Goal: Transaction & Acquisition: Purchase product/service

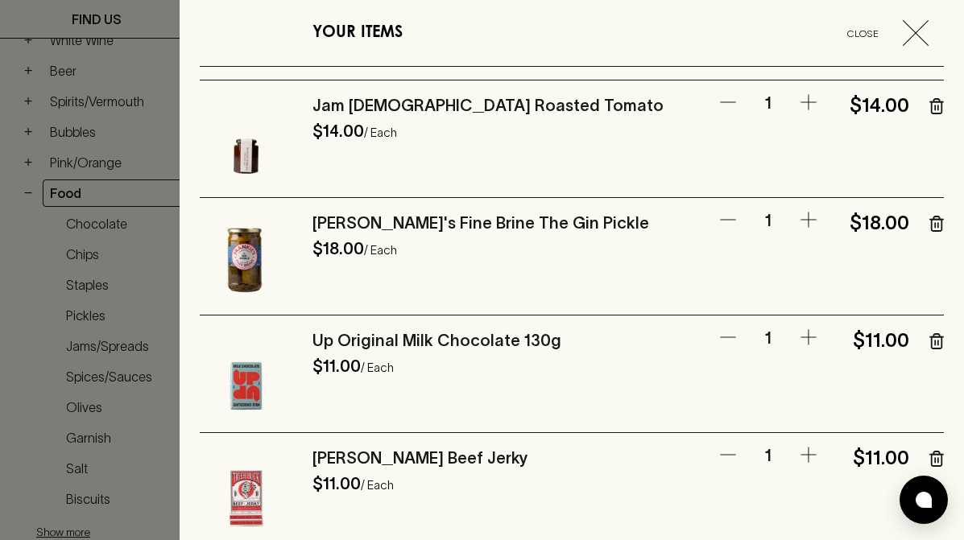
scroll to position [458, 0]
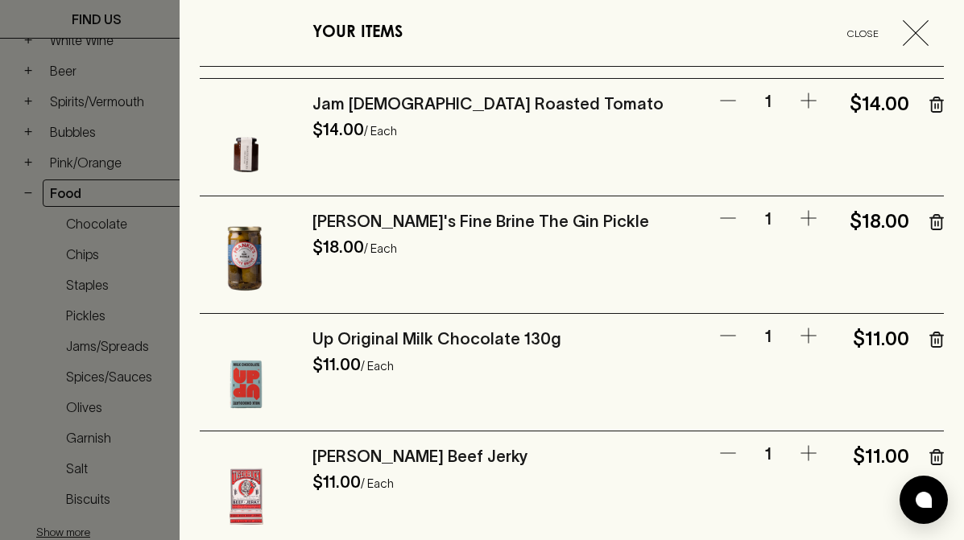
click at [930, 226] on icon "button" at bounding box center [936, 222] width 14 height 16
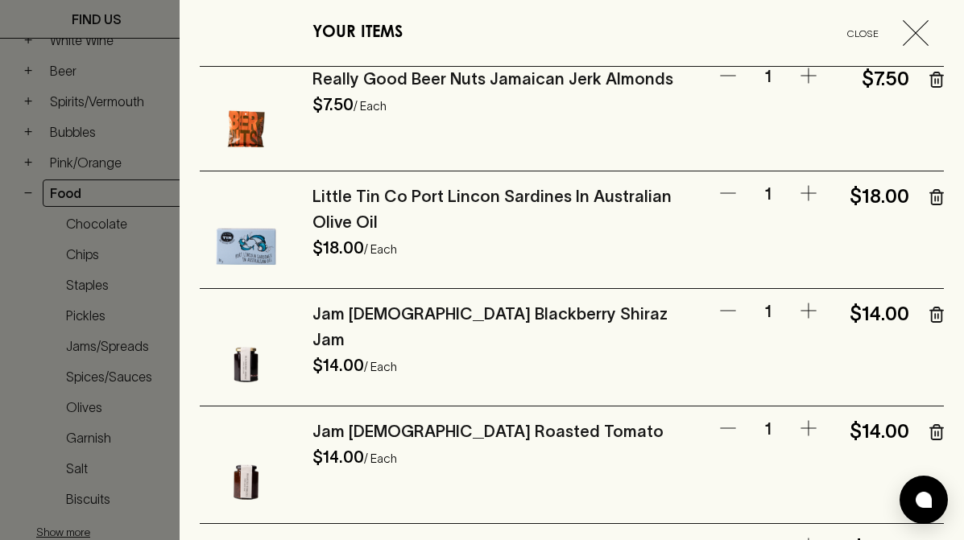
scroll to position [143, 0]
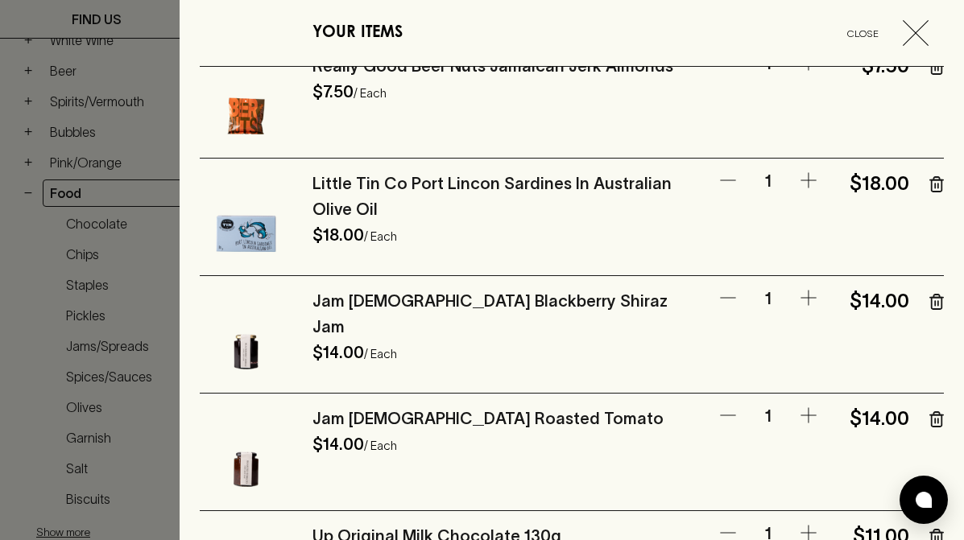
click at [507, 187] on link "Little Tin Co Port Lincon Sardines In Australian Olive Oil" at bounding box center [491, 196] width 359 height 43
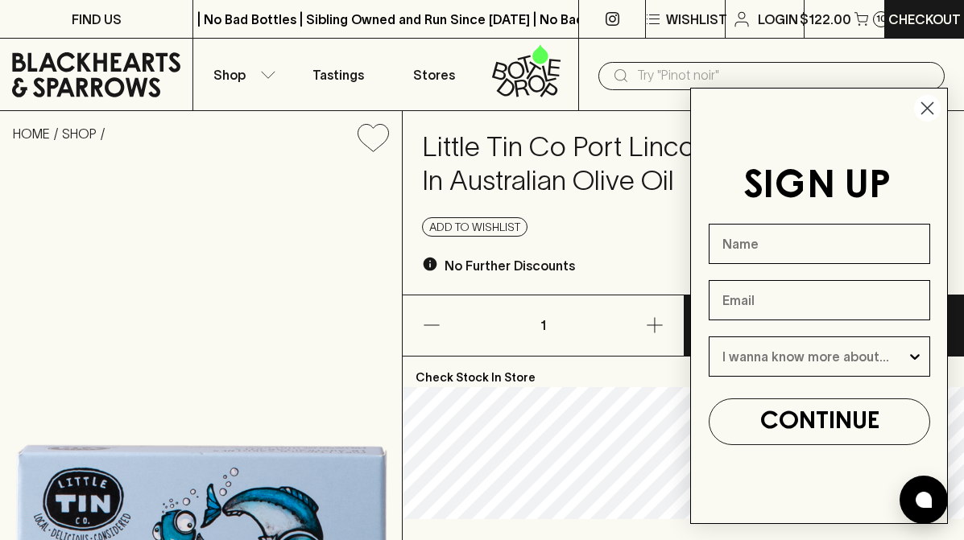
click at [928, 103] on circle "Close dialog" at bounding box center [927, 108] width 27 height 27
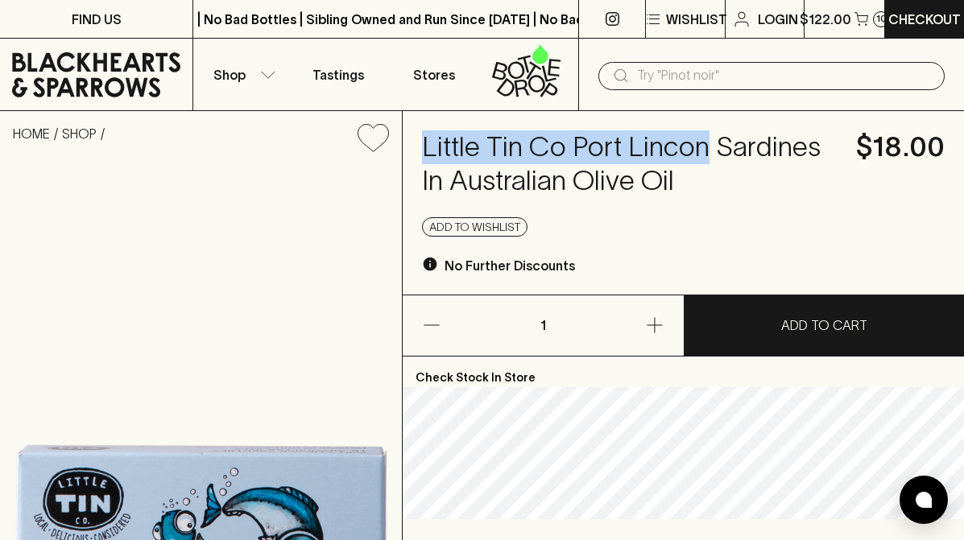
drag, startPoint x: 699, startPoint y: 147, endPoint x: 422, endPoint y: 142, distance: 277.1
click at [422, 142] on h4 "Little Tin Co Port Lincon Sardines In Australian Olive Oil" at bounding box center [629, 164] width 415 height 68
click at [533, 167] on h4 "Little Tin Co Port Lincon Sardines In Australian Olive Oil" at bounding box center [629, 164] width 415 height 68
drag, startPoint x: 562, startPoint y: 144, endPoint x: 420, endPoint y: 141, distance: 142.6
click at [420, 141] on div "Little Tin Co Port Lincon Sardines In Australian Olive Oil $18.00 Add to wishli…" at bounding box center [683, 203] width 561 height 184
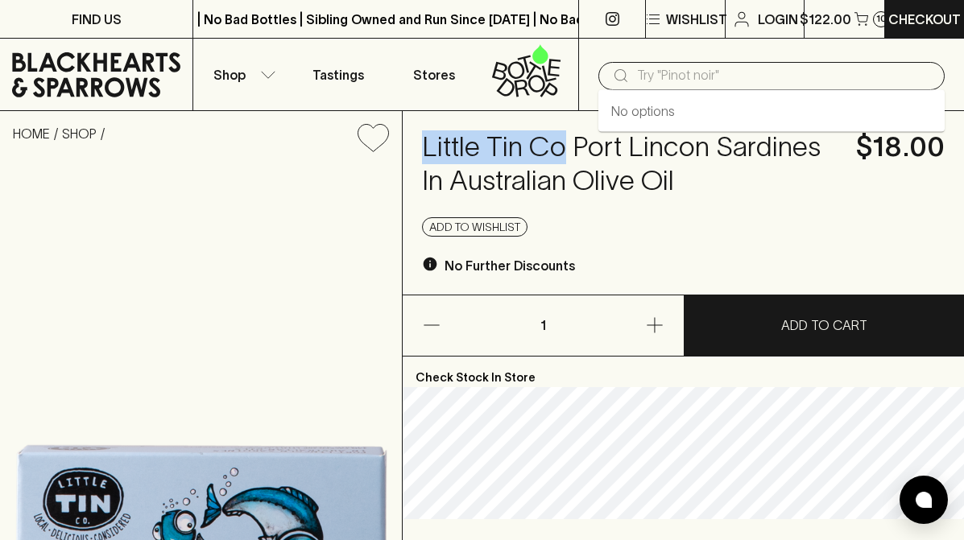
click at [663, 75] on input "text" at bounding box center [784, 76] width 295 height 26
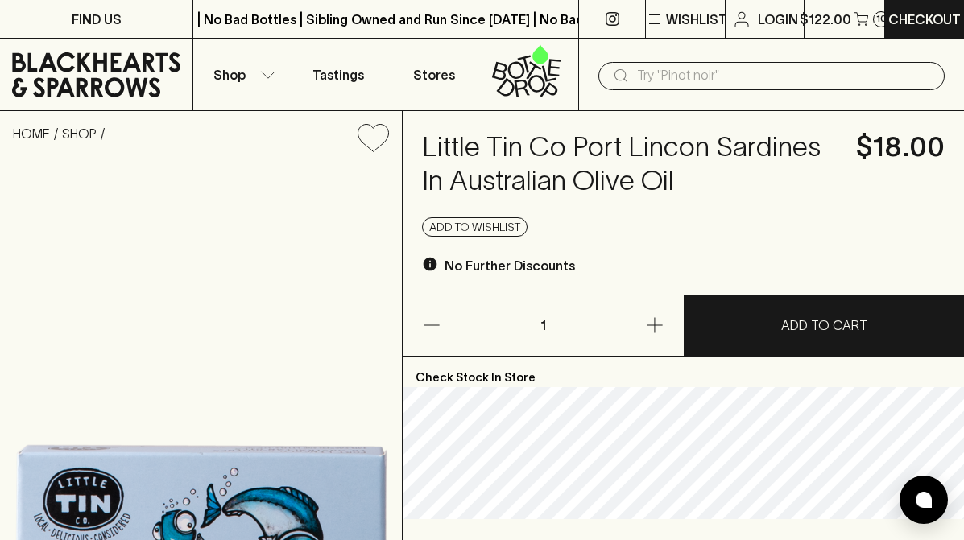
paste input "[EMAIL_ADDRESS][DOMAIN_NAME]"
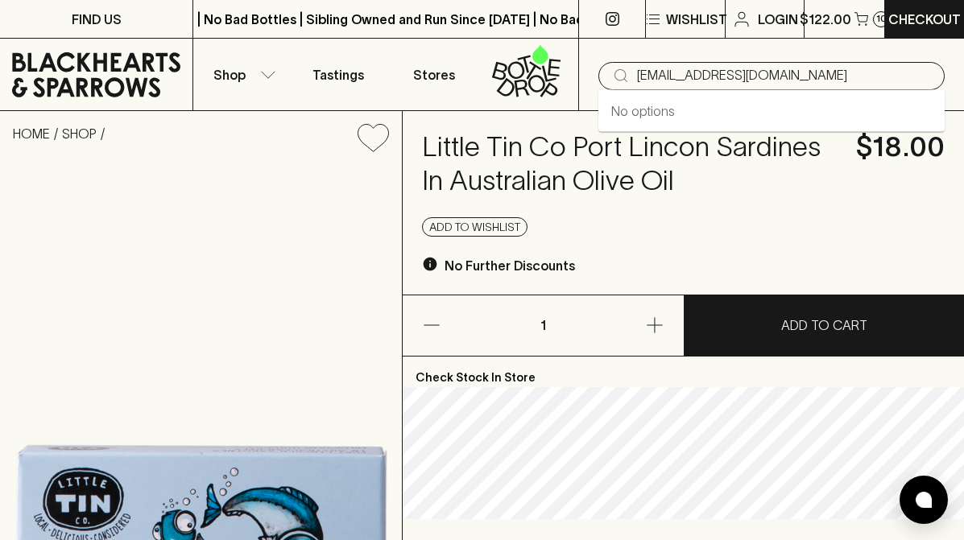
click at [723, 81] on input "[EMAIL_ADDRESS][DOMAIN_NAME]" at bounding box center [784, 76] width 295 height 26
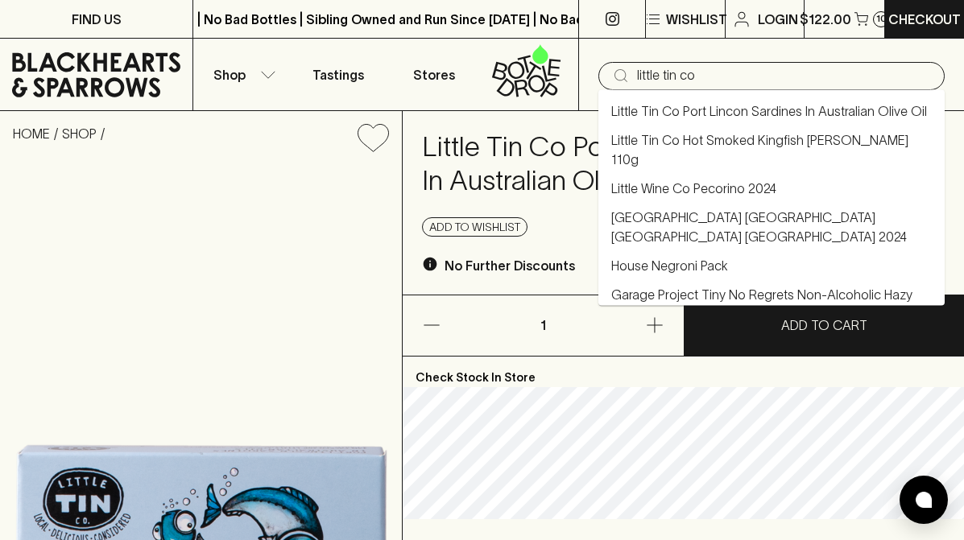
type input "little tin co"
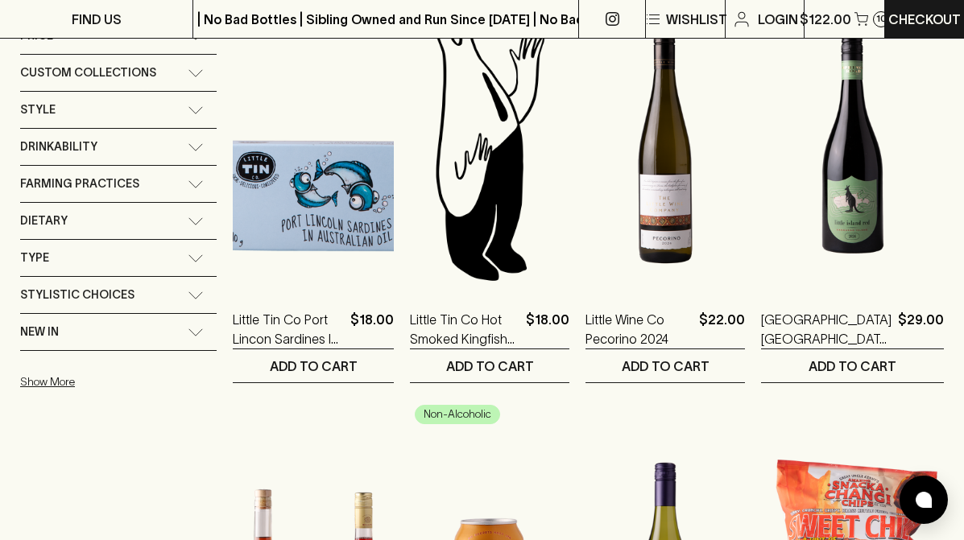
scroll to position [287, 0]
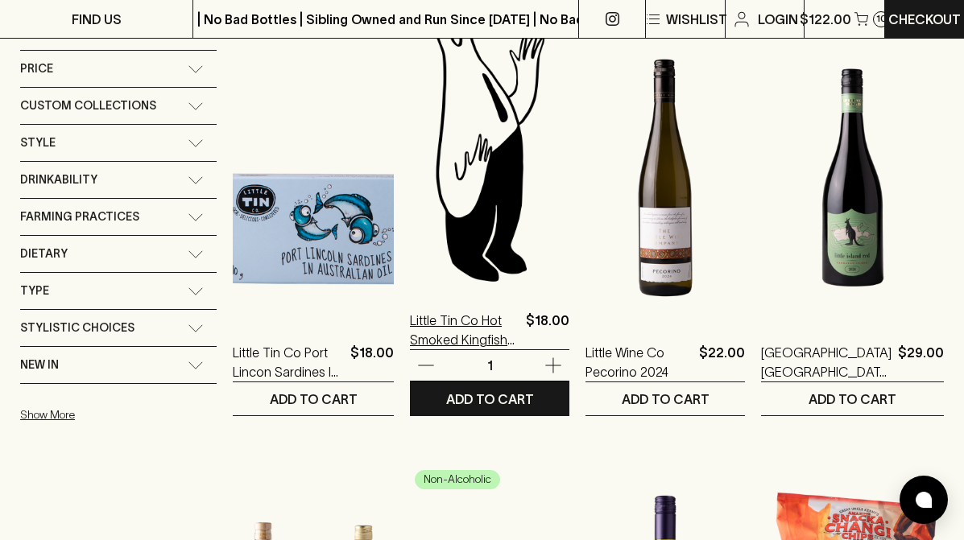
click at [469, 336] on p "Little Tin Co Hot Smoked Kingfish [PERSON_NAME] 110g" at bounding box center [465, 330] width 110 height 39
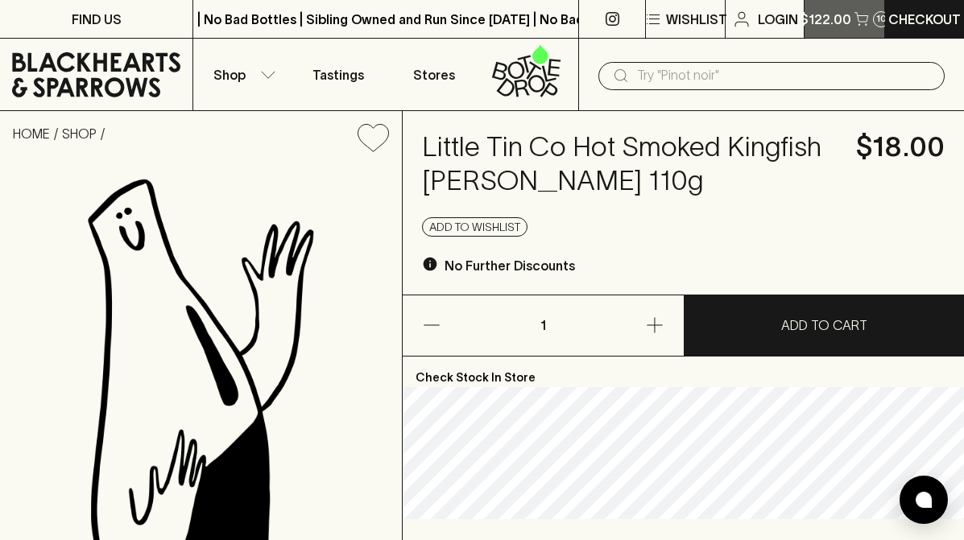
click at [868, 19] on button "$122.00 10" at bounding box center [844, 19] width 80 height 38
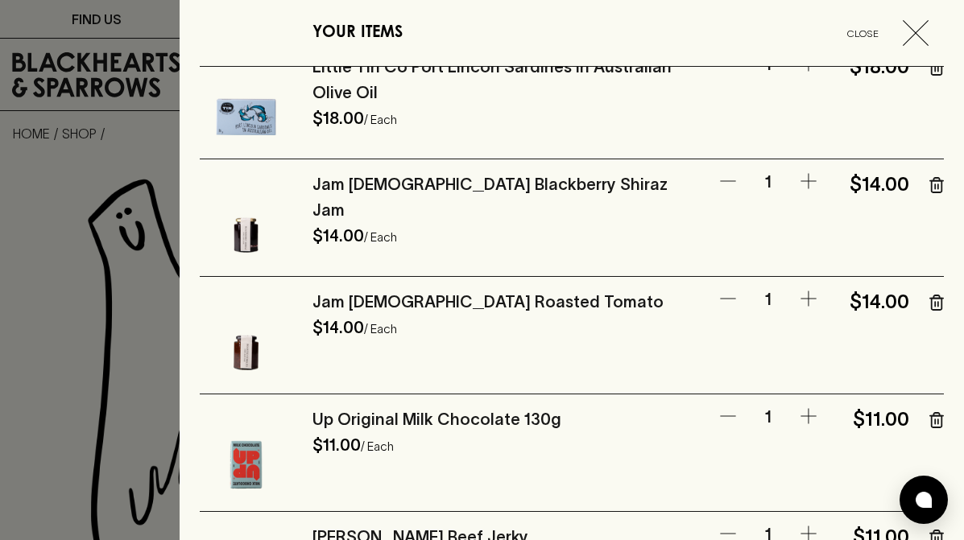
scroll to position [258, 0]
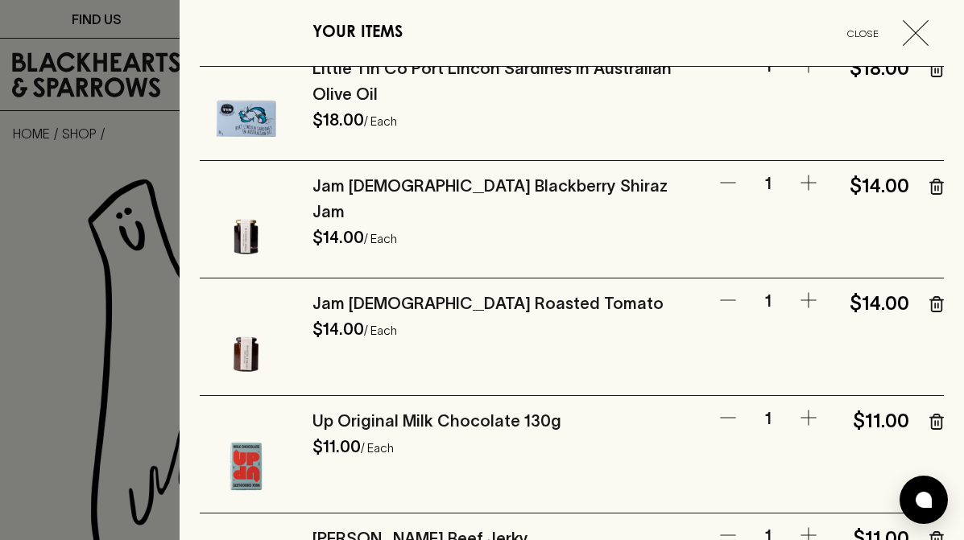
click at [473, 302] on link "Jam [DEMOGRAPHIC_DATA] Roasted Tomato" at bounding box center [487, 304] width 351 height 18
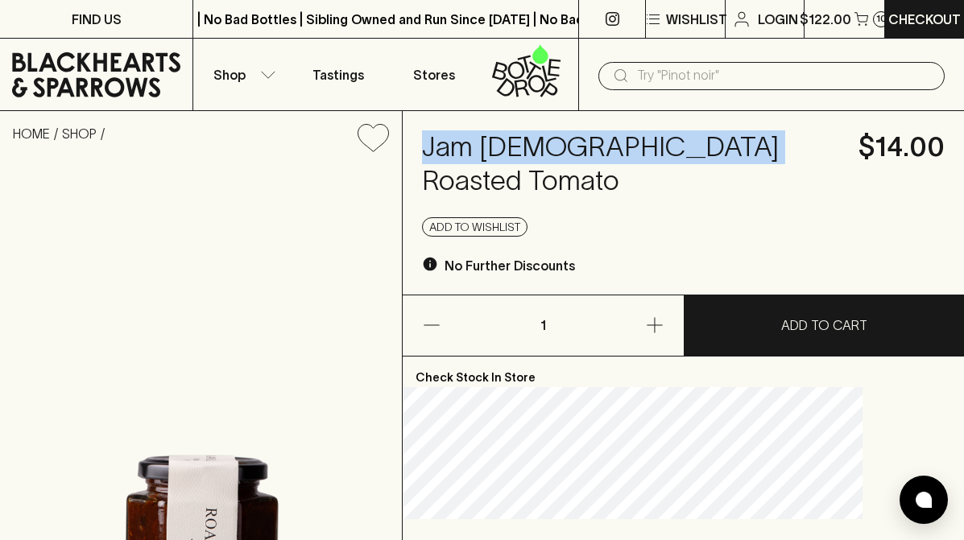
drag, startPoint x: 789, startPoint y: 147, endPoint x: 465, endPoint y: 146, distance: 323.7
click at [465, 146] on div "Jam Lady Roasted Tomato $14.00 Add to wishlist No Further Discounts" at bounding box center [683, 203] width 561 height 184
click at [866, 23] on icon "button" at bounding box center [861, 19] width 14 height 14
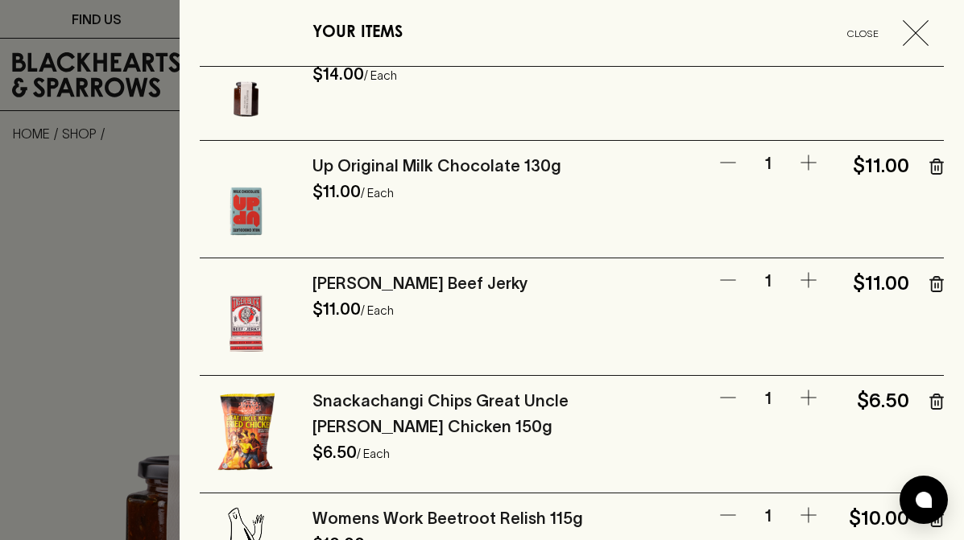
scroll to position [370, 0]
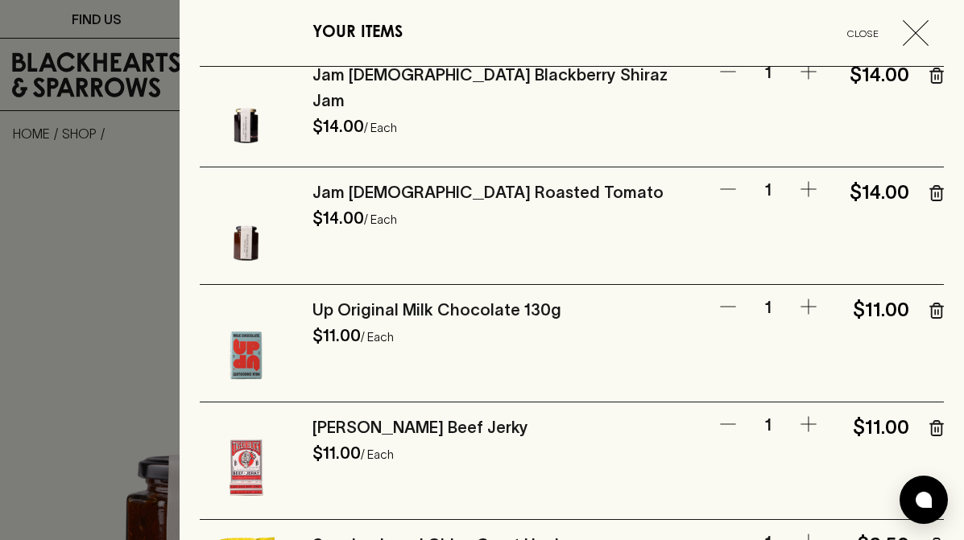
click at [934, 195] on icon "button" at bounding box center [936, 193] width 14 height 16
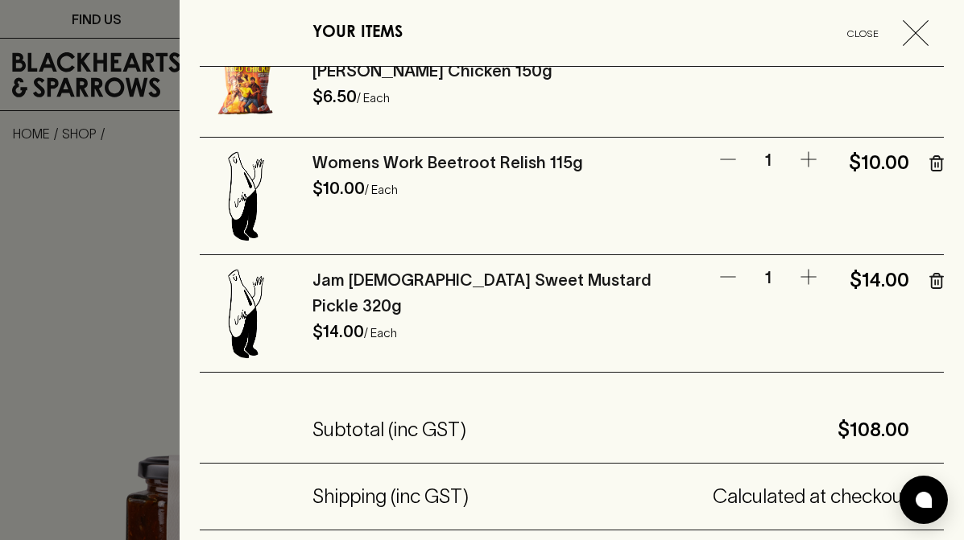
scroll to position [779, 0]
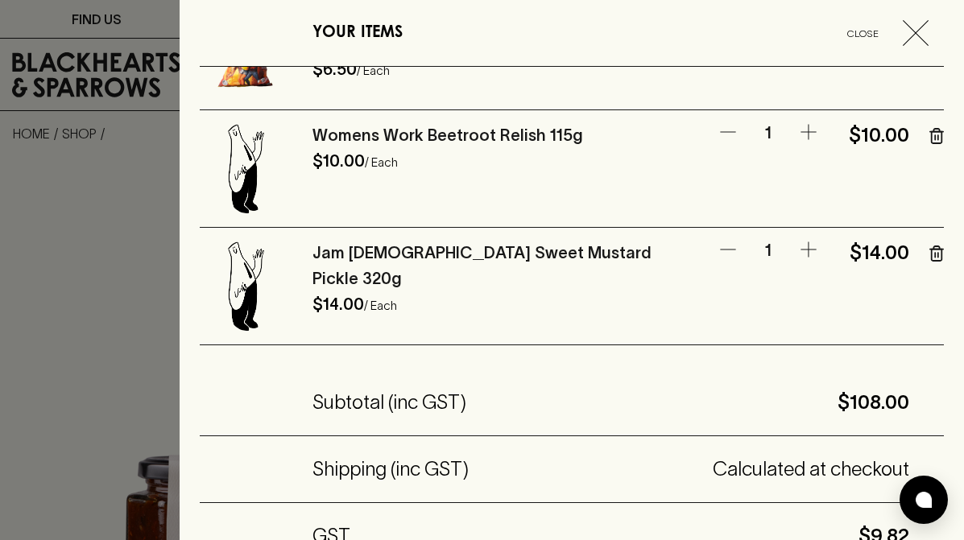
click at [935, 258] on icon "button" at bounding box center [936, 254] width 14 height 16
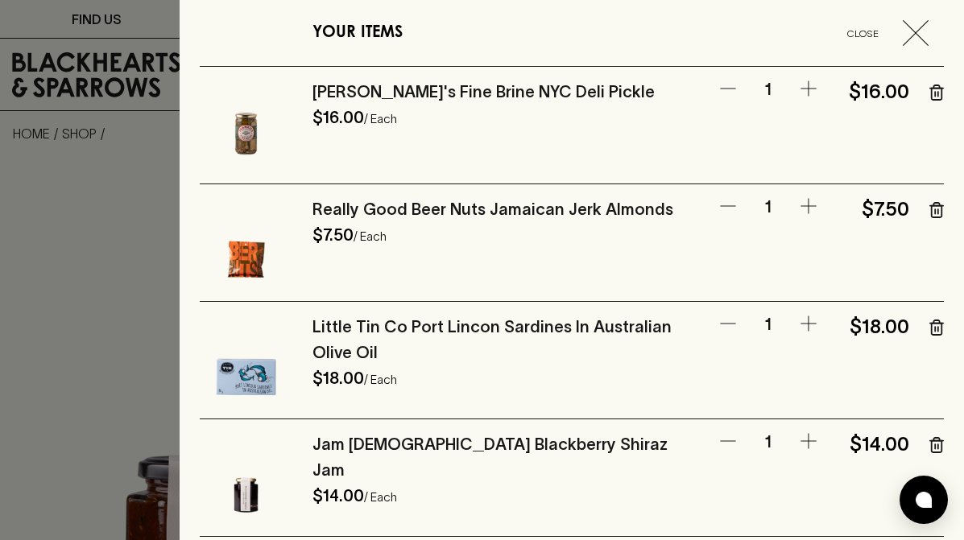
scroll to position [0, 0]
click at [88, 307] on div at bounding box center [482, 270] width 964 height 540
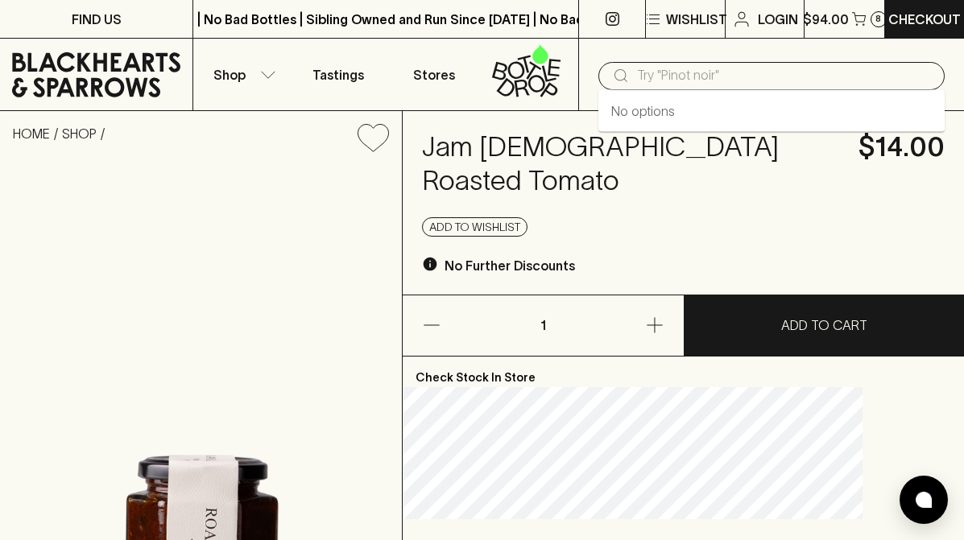
click at [745, 66] on input "text" at bounding box center [784, 76] width 295 height 26
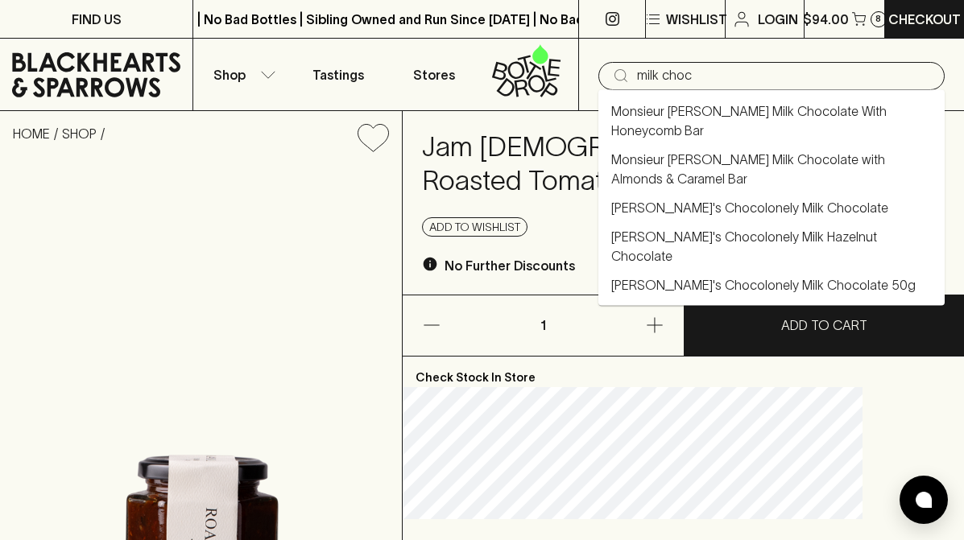
type input "milk choc"
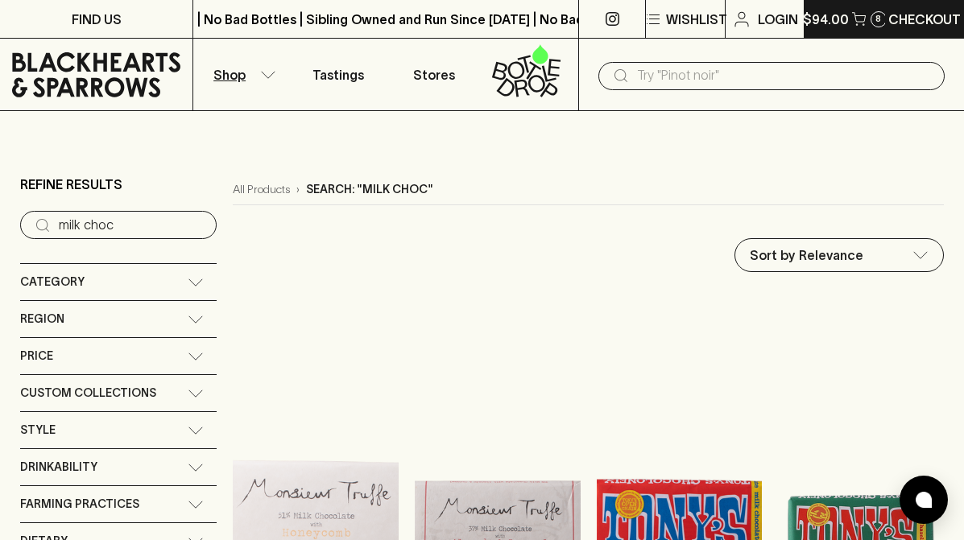
click at [836, 14] on p "$94.00" at bounding box center [826, 19] width 46 height 19
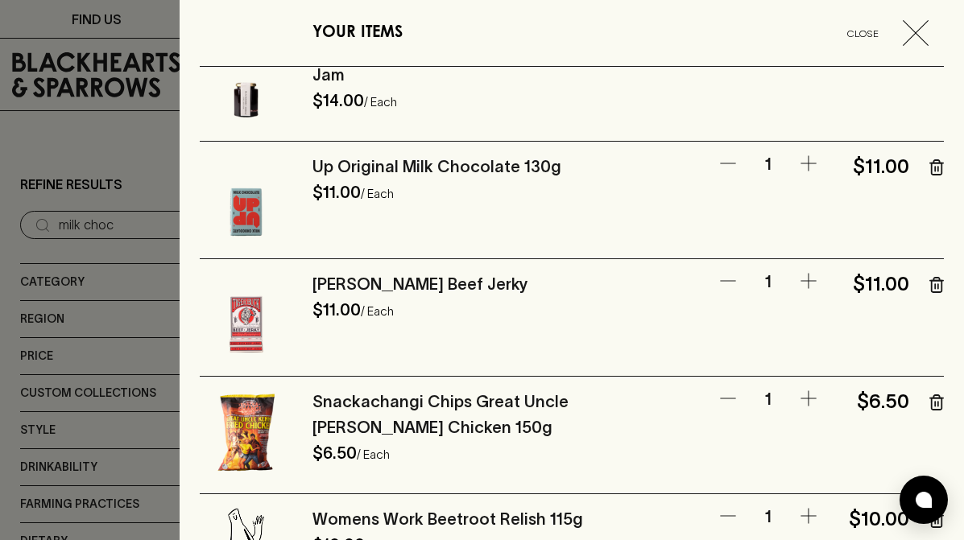
scroll to position [398, 0]
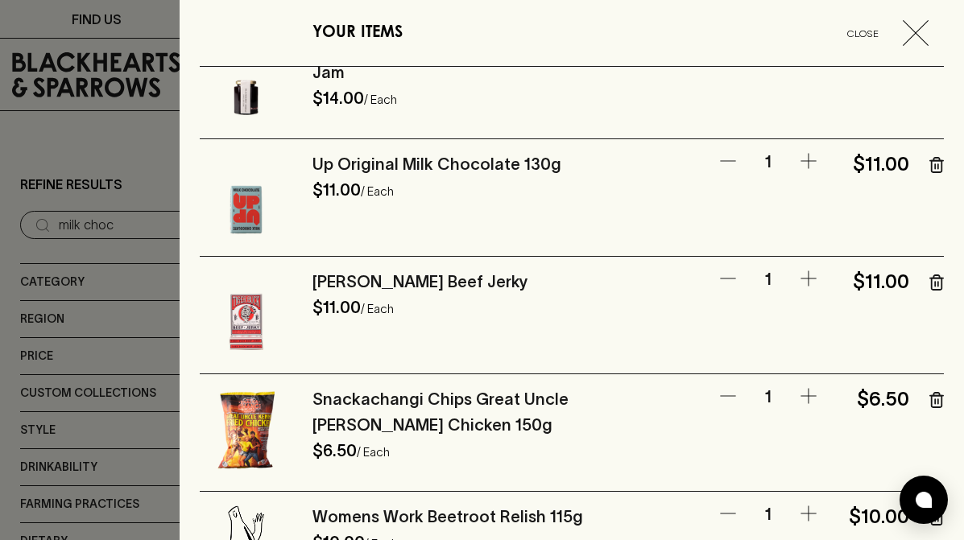
click at [117, 158] on div at bounding box center [482, 270] width 964 height 540
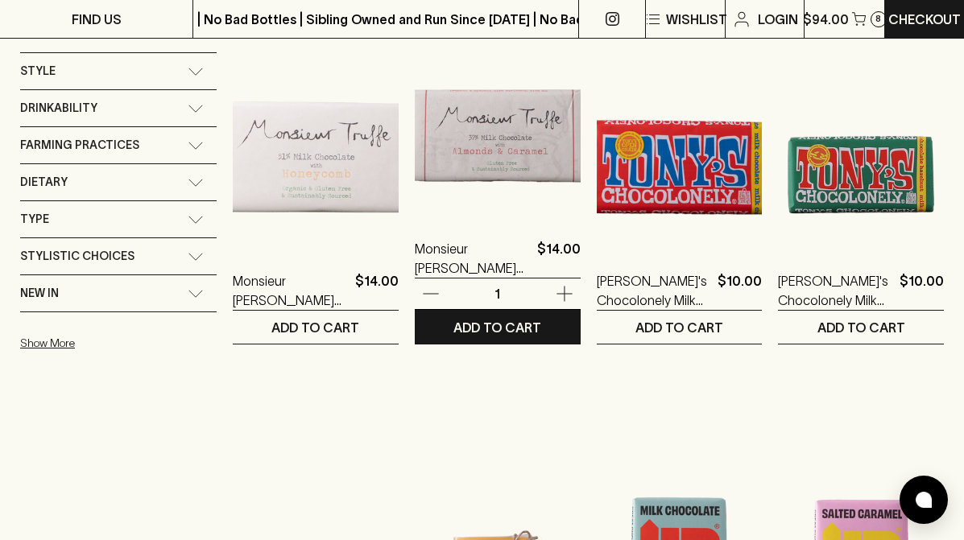
scroll to position [374, 0]
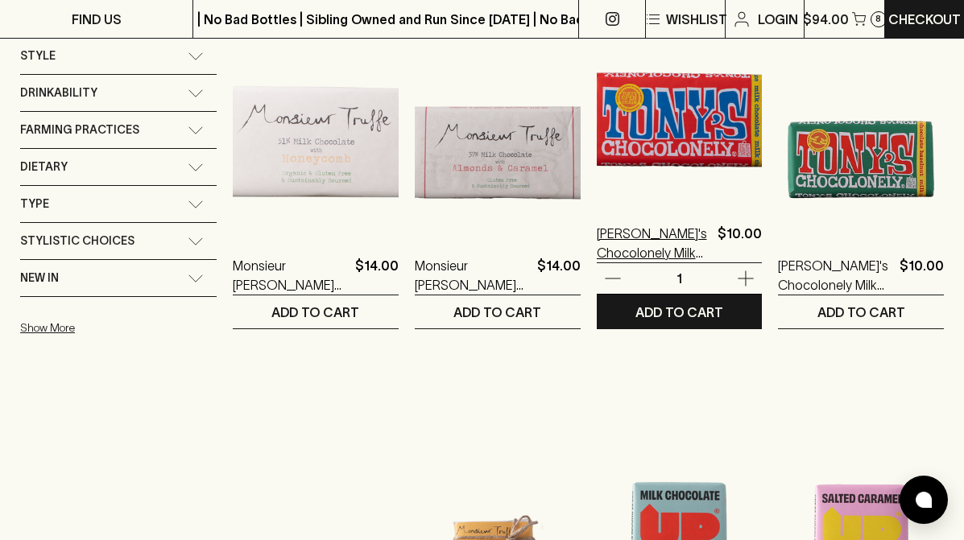
click at [668, 250] on p "[PERSON_NAME]'s Chocolonely Milk Chocolate" at bounding box center [654, 243] width 115 height 39
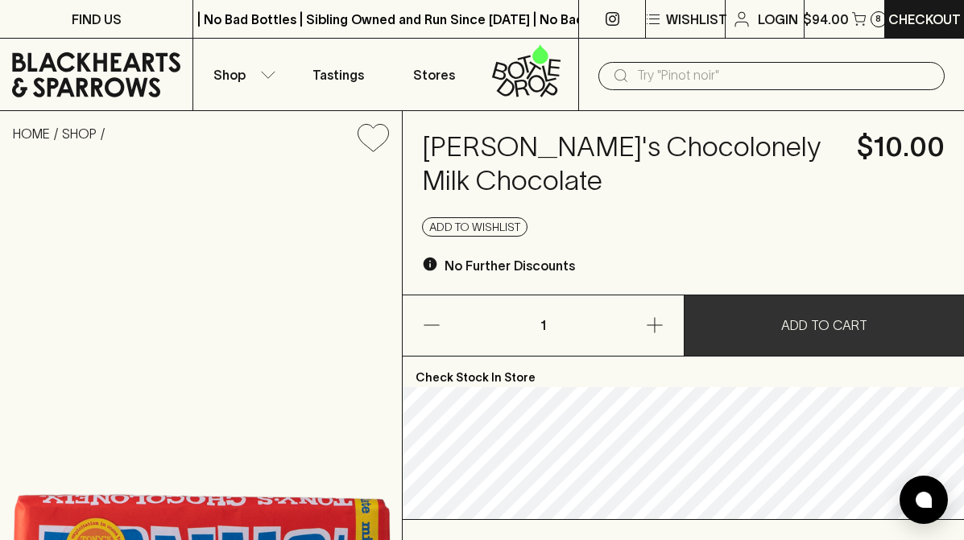
click at [823, 320] on p "ADD TO CART" at bounding box center [824, 325] width 86 height 19
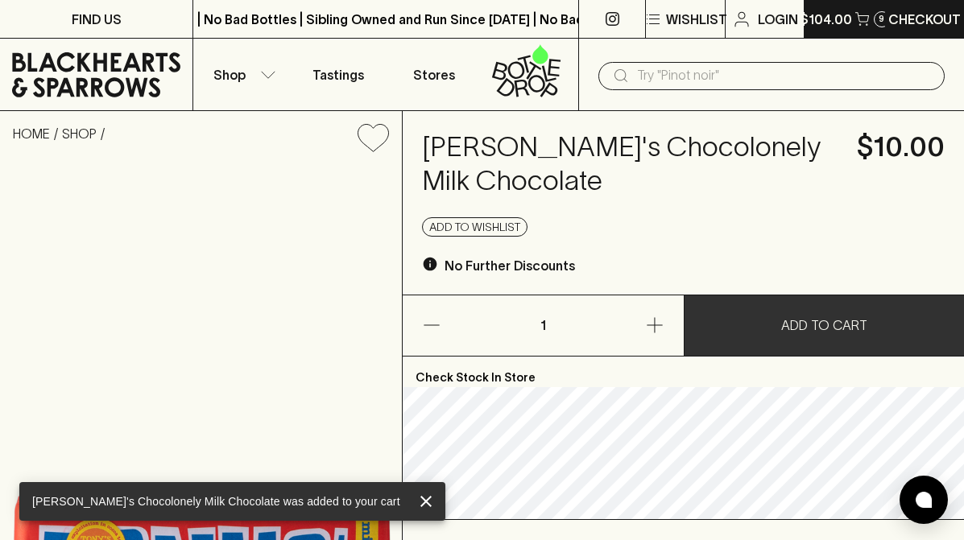
click at [821, 21] on p "$104.00" at bounding box center [826, 19] width 52 height 19
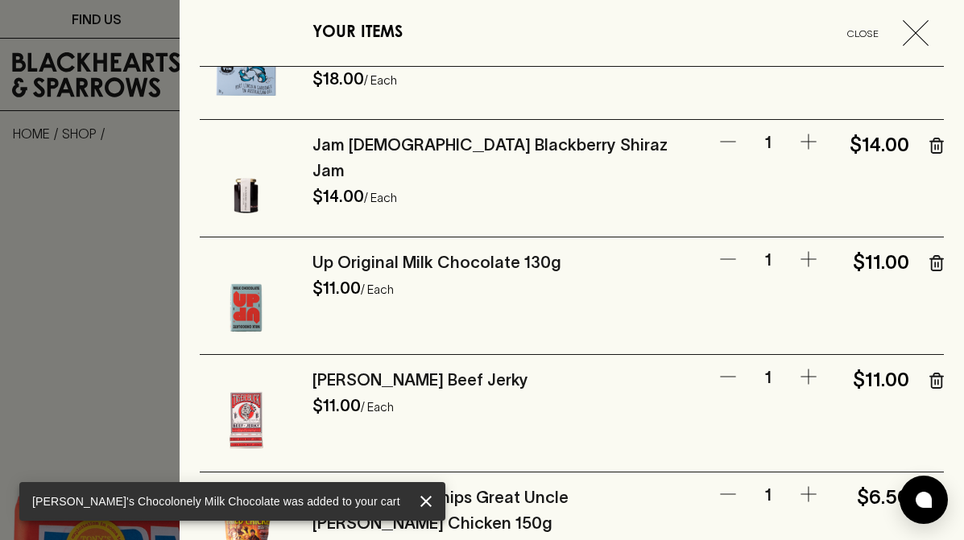
scroll to position [312, 0]
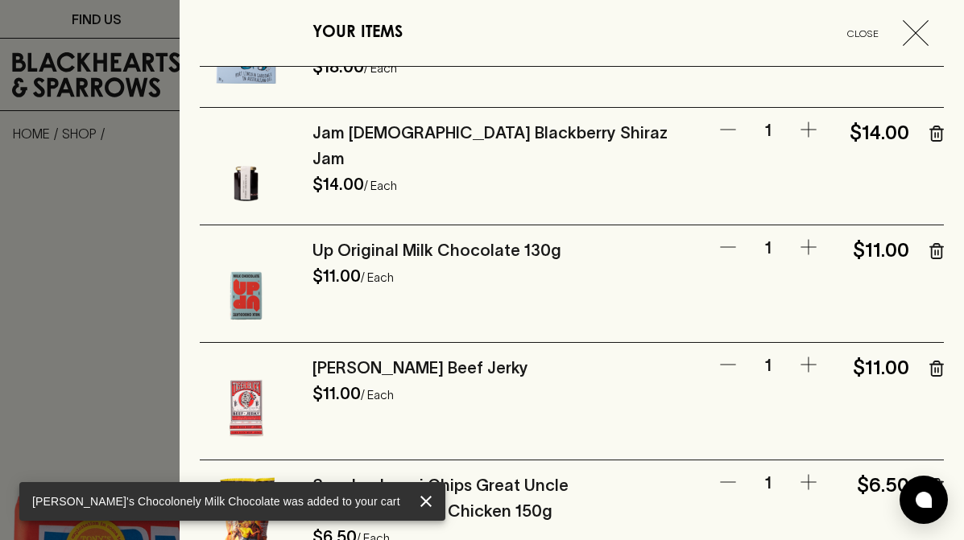
click at [938, 248] on icon "button" at bounding box center [936, 251] width 14 height 16
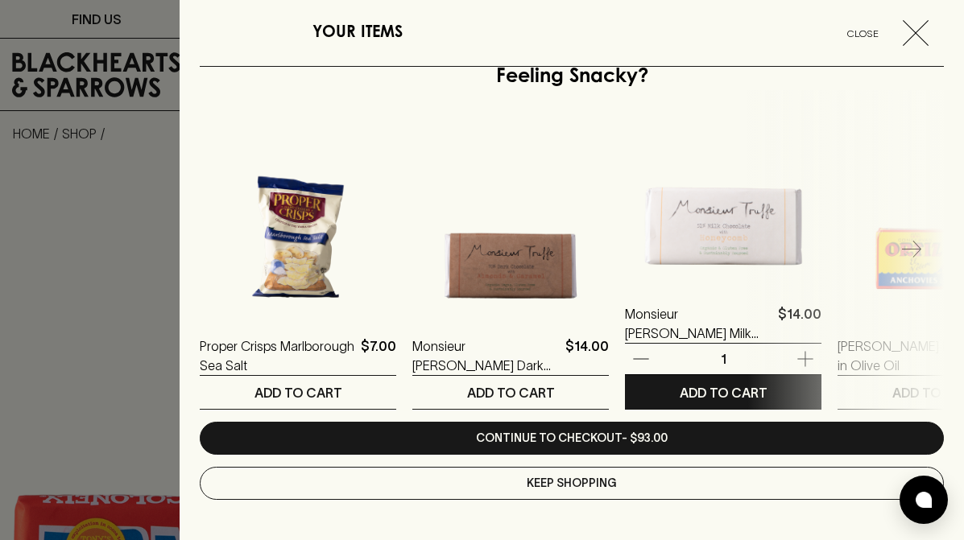
scroll to position [1259, 0]
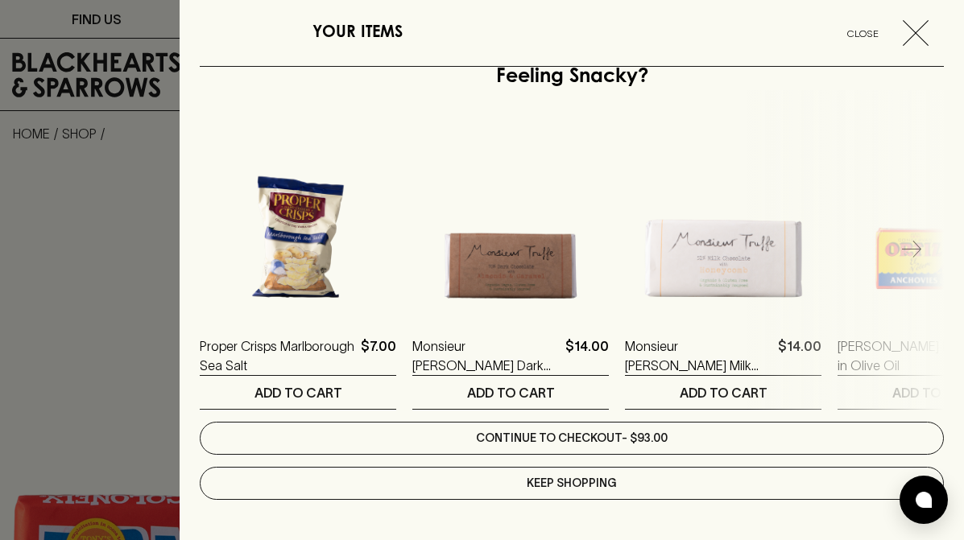
click at [607, 441] on link "Continue to checkout - $93.00" at bounding box center [572, 438] width 744 height 33
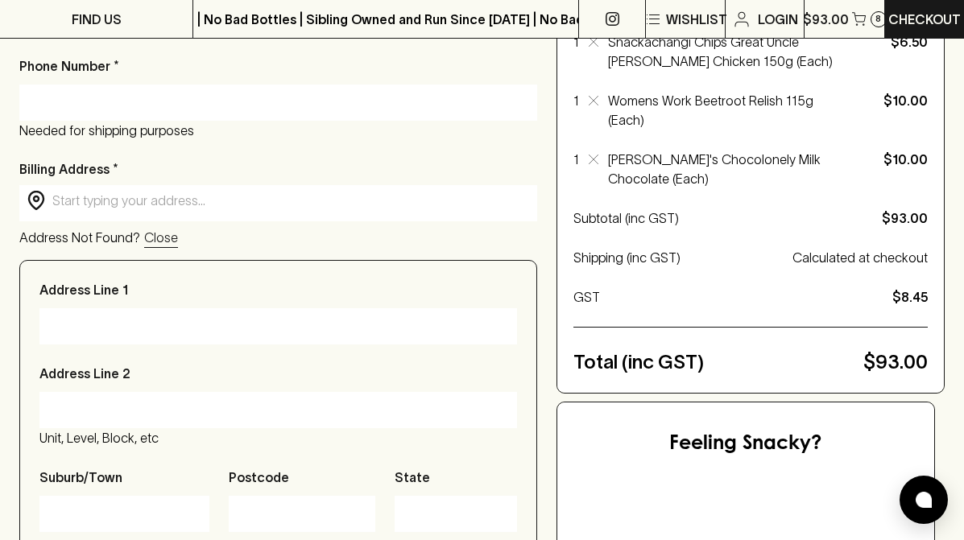
scroll to position [444, 0]
type input "PO box 230"
type input "greenock"
type input "5360"
type input "SA"
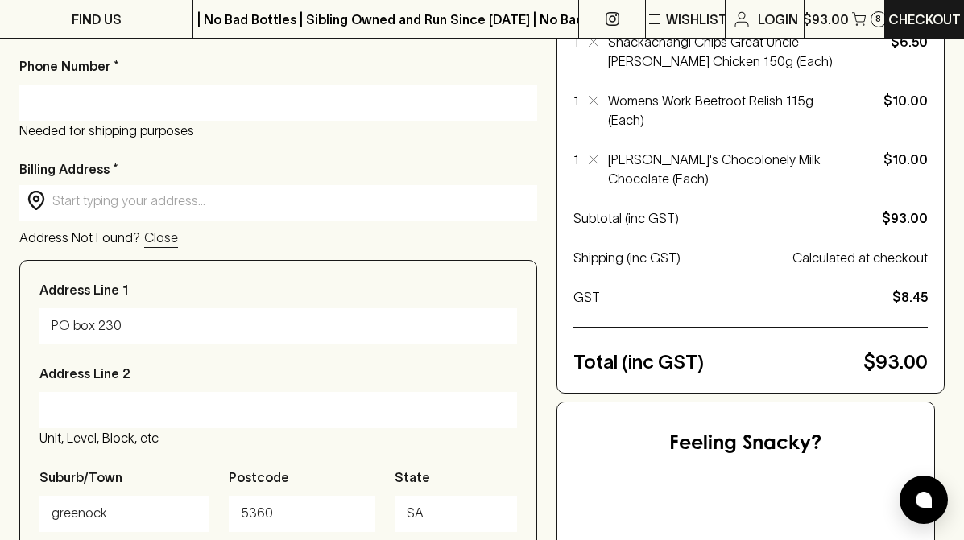
click at [539, 359] on div "Checkout Already have an account? Login for a faster checkout PERSONAL DETAILS …" at bounding box center [481, 260] width 925 height 1147
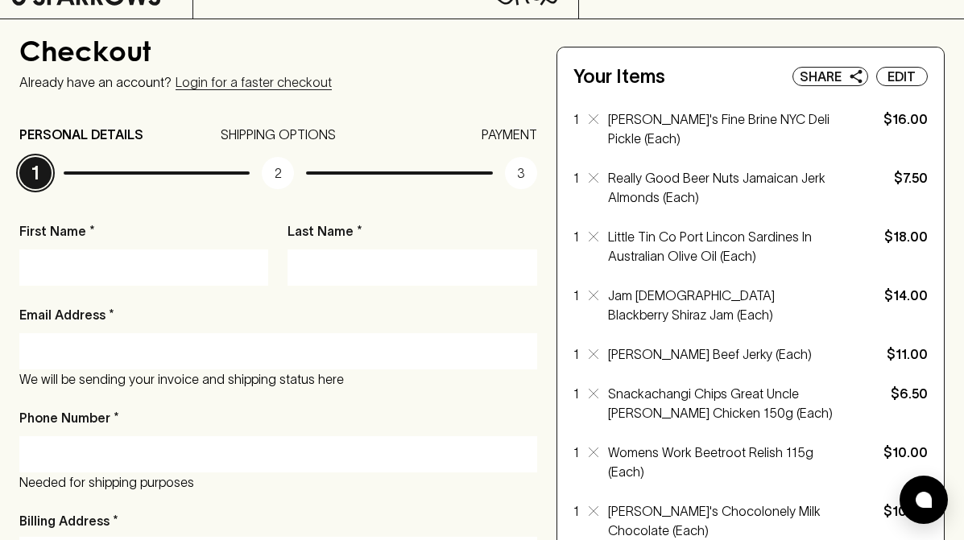
scroll to position [56, 0]
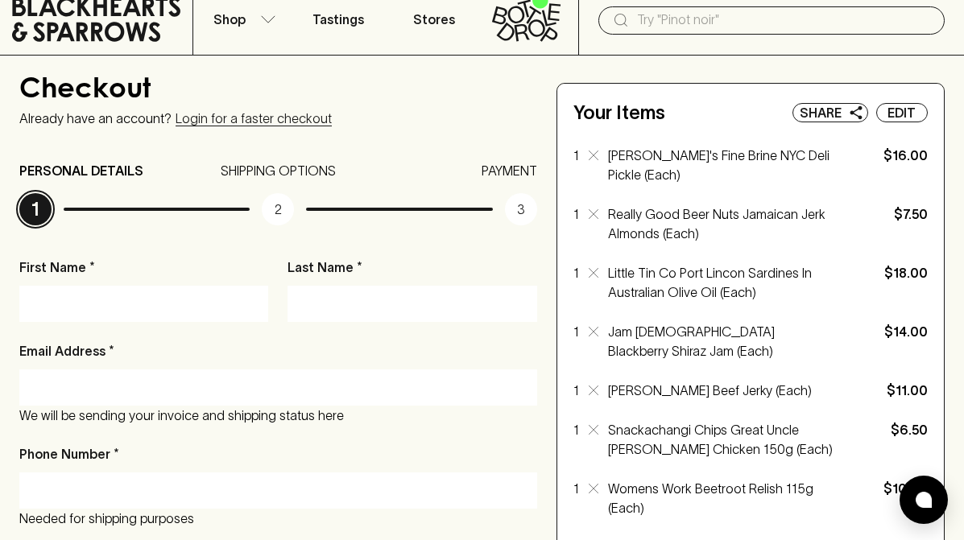
click at [242, 304] on input "First Name *" at bounding box center [143, 304] width 225 height 26
type input "Taylor"
type input "Ryan"
type input "0433521251"
type input "taylor.rya2@gmail.com"
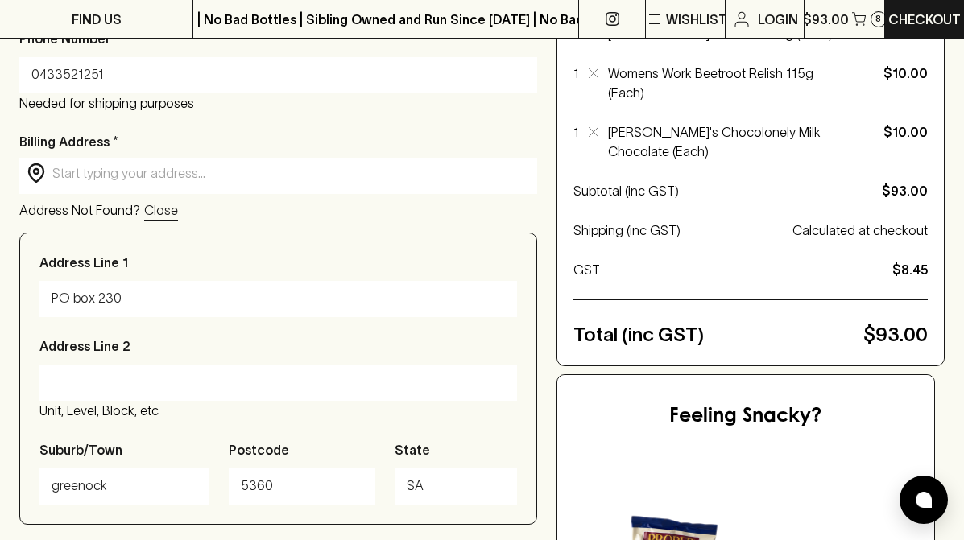
scroll to position [482, 0]
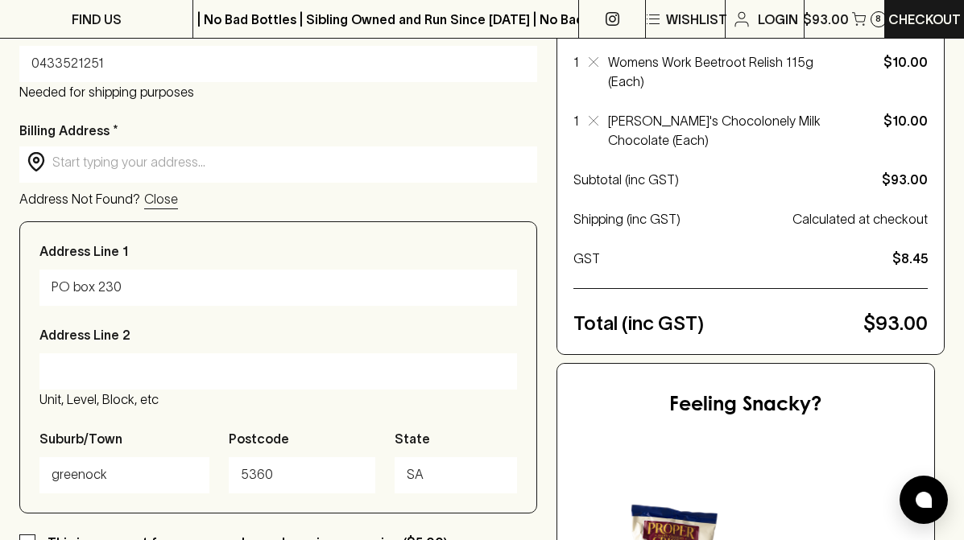
click at [155, 201] on p "Close" at bounding box center [161, 198] width 34 height 19
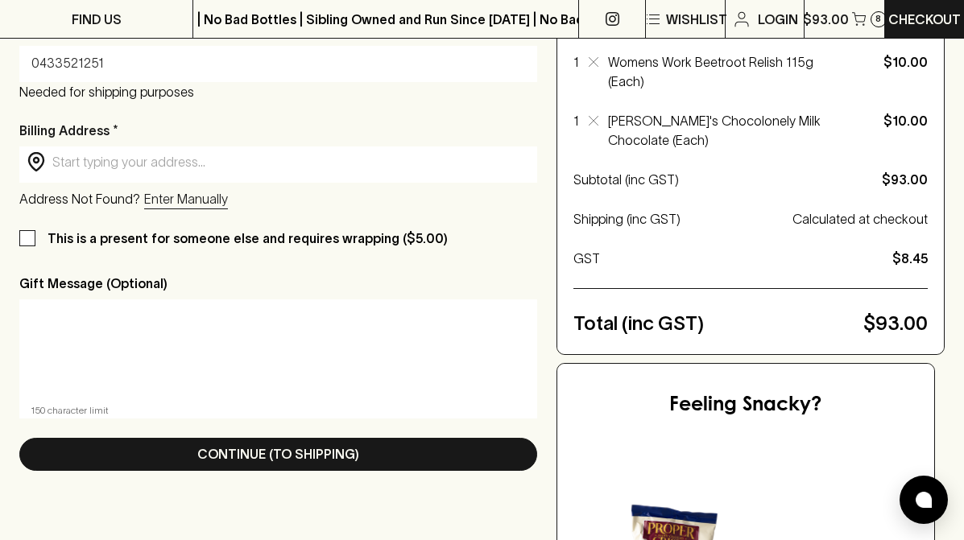
click at [155, 201] on p "Enter Manually" at bounding box center [186, 198] width 84 height 19
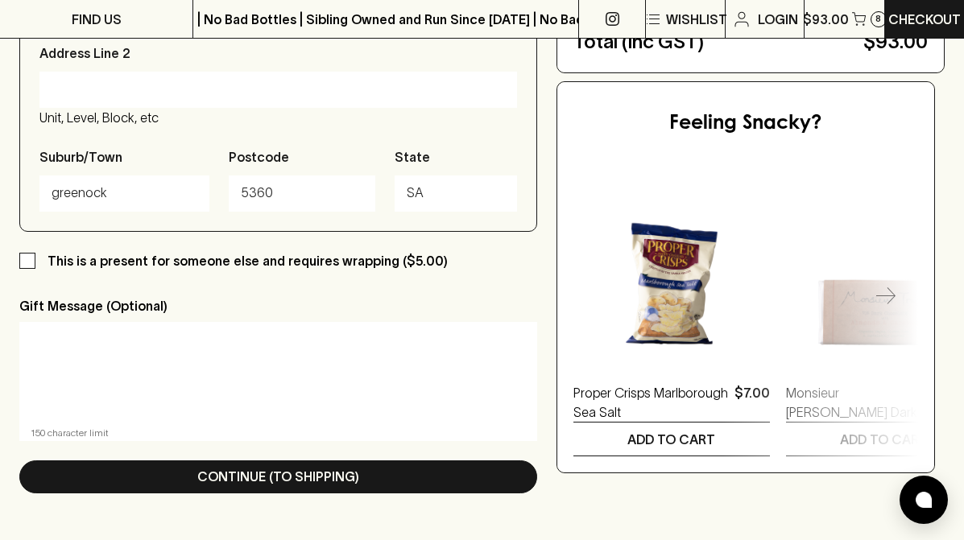
scroll to position [776, 0]
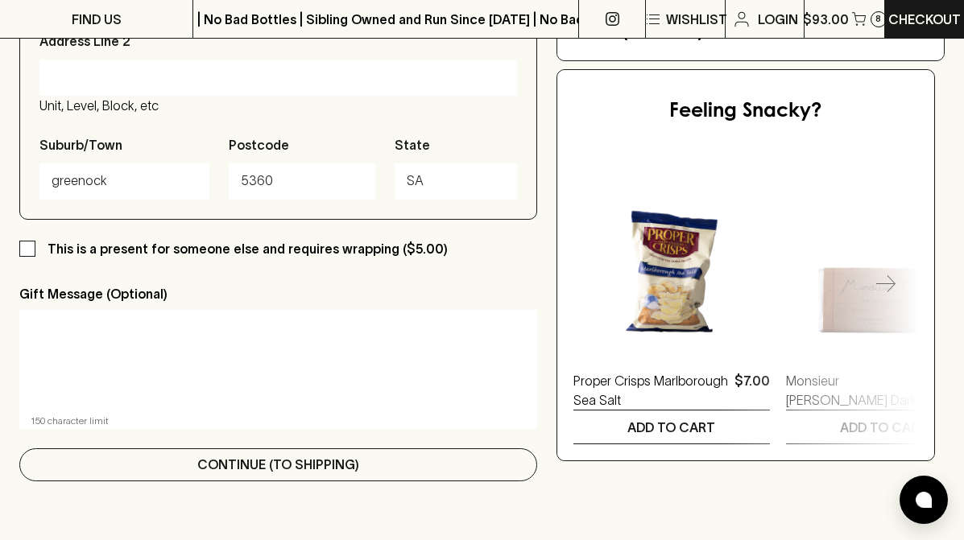
click at [434, 450] on button "Continue (To Shipping)" at bounding box center [278, 465] width 518 height 33
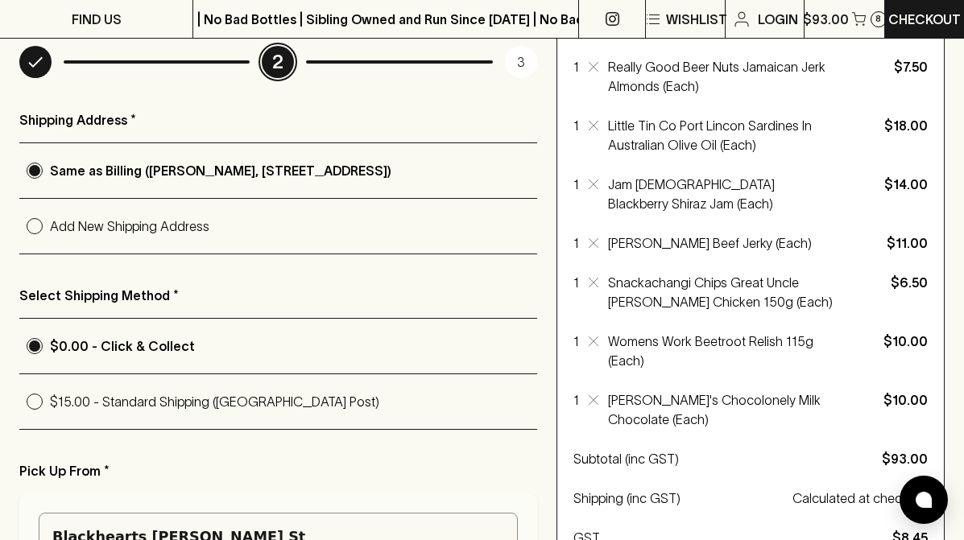
scroll to position [210, 0]
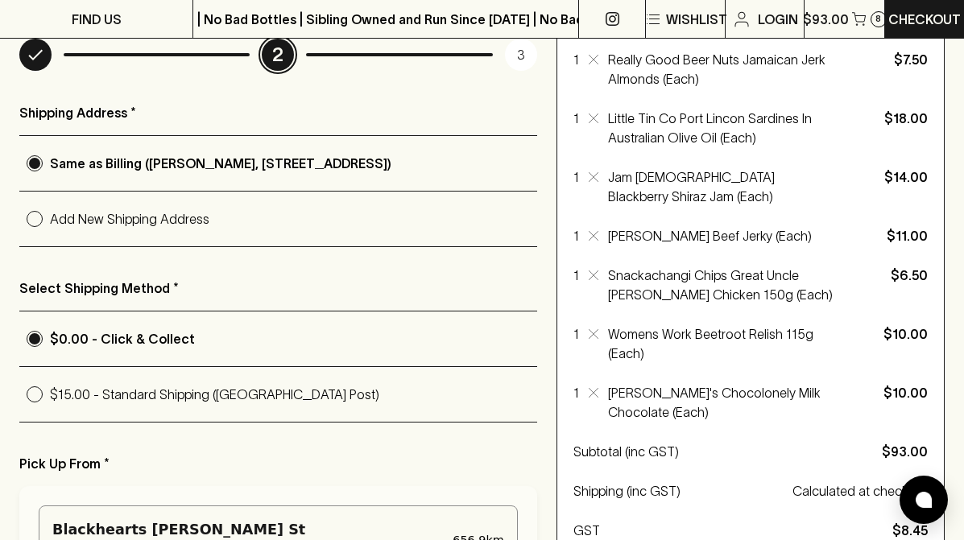
click at [213, 394] on p "$15.00 - Standard Shipping (Australia Post)" at bounding box center [293, 394] width 487 height 19
click at [50, 394] on input "$15.00 - Standard Shipping (Australia Post)" at bounding box center [34, 394] width 31 height 31
radio input "true"
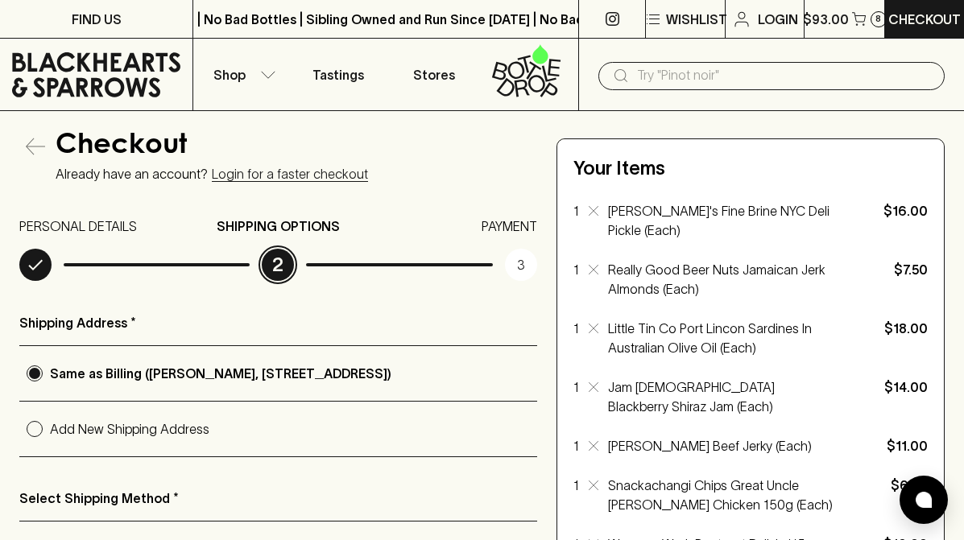
scroll to position [0, 0]
click at [261, 77] on icon "button" at bounding box center [268, 75] width 16 height 8
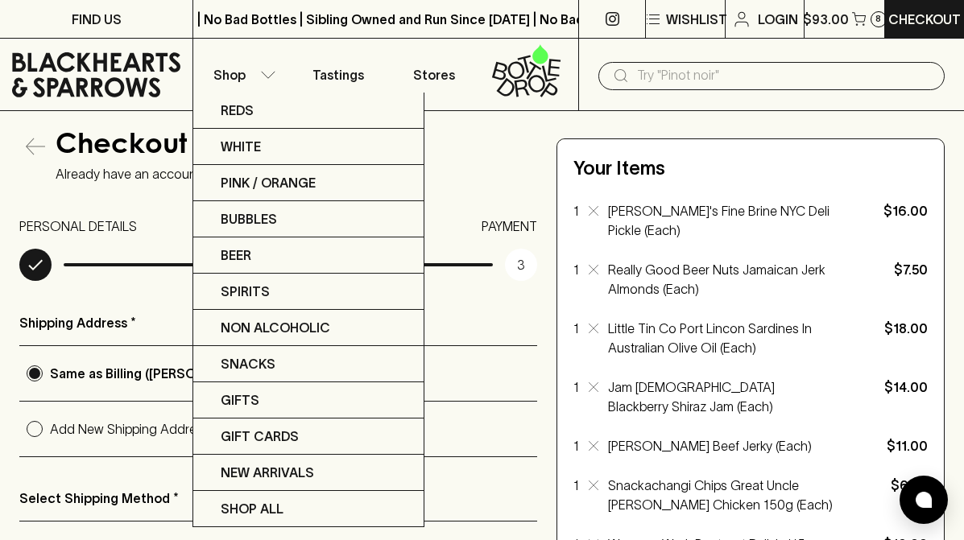
click at [684, 75] on div at bounding box center [482, 270] width 964 height 540
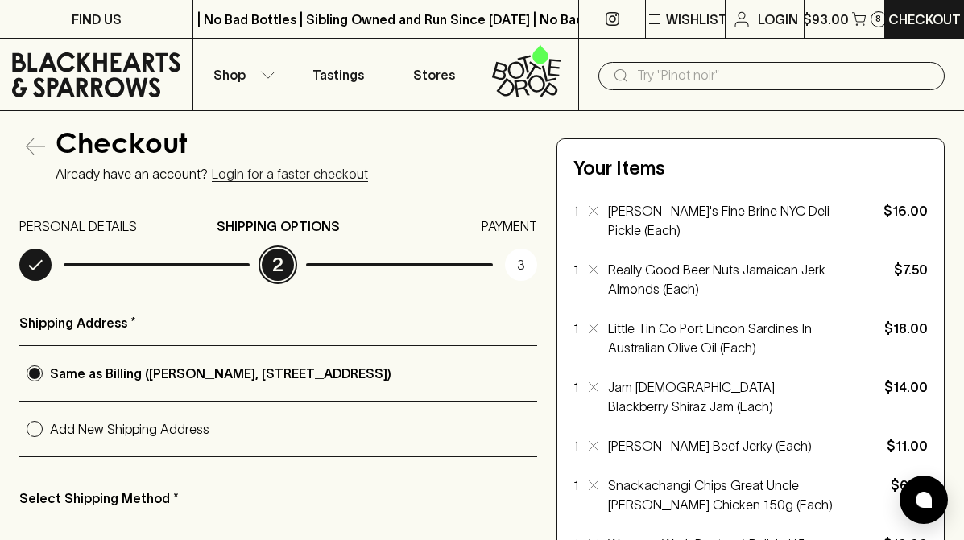
click at [709, 77] on input "text" at bounding box center [784, 76] width 295 height 26
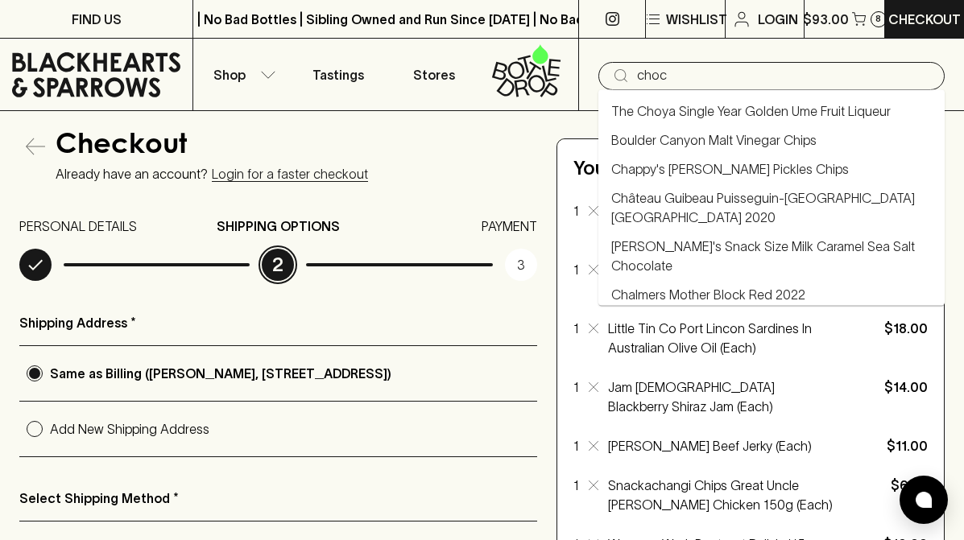
type input "choc"
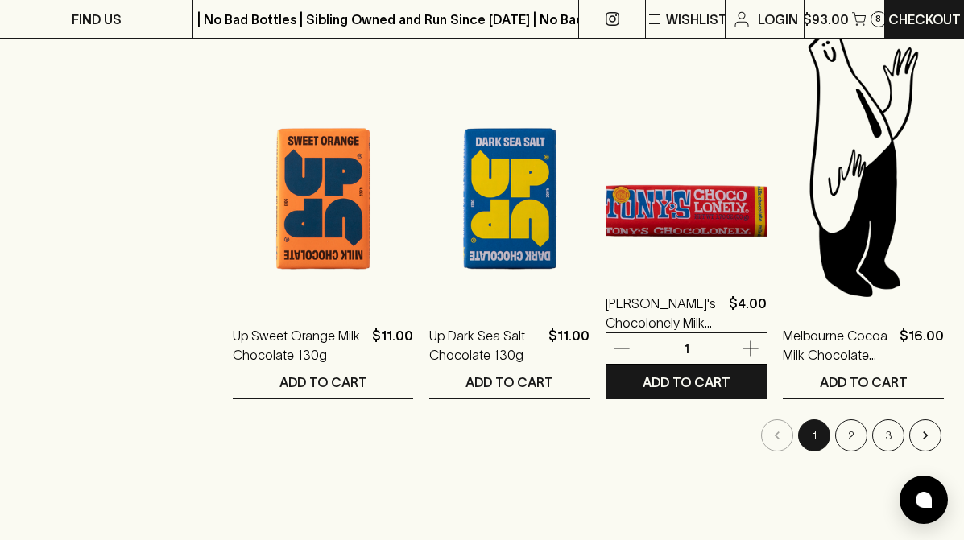
scroll to position [2016, 0]
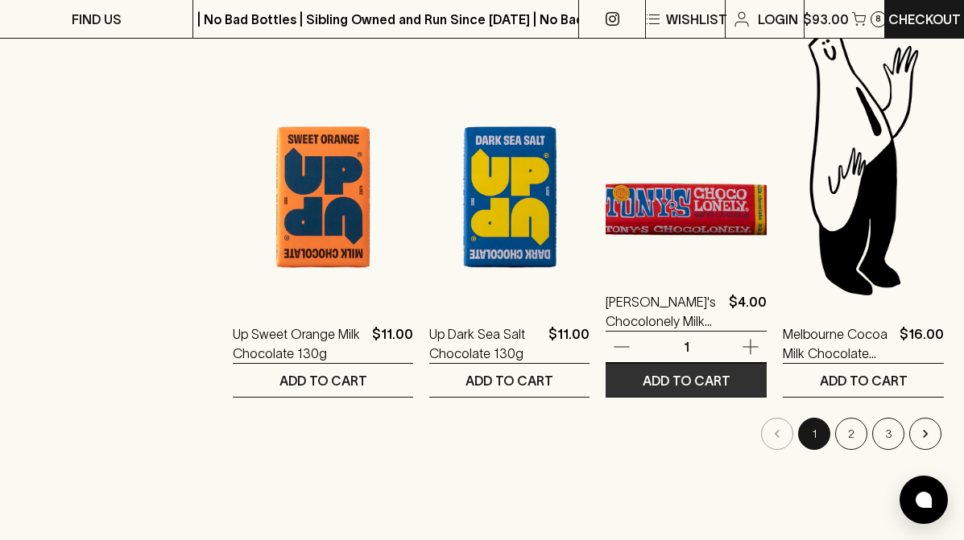
click at [686, 380] on p "ADD TO CART" at bounding box center [687, 380] width 88 height 19
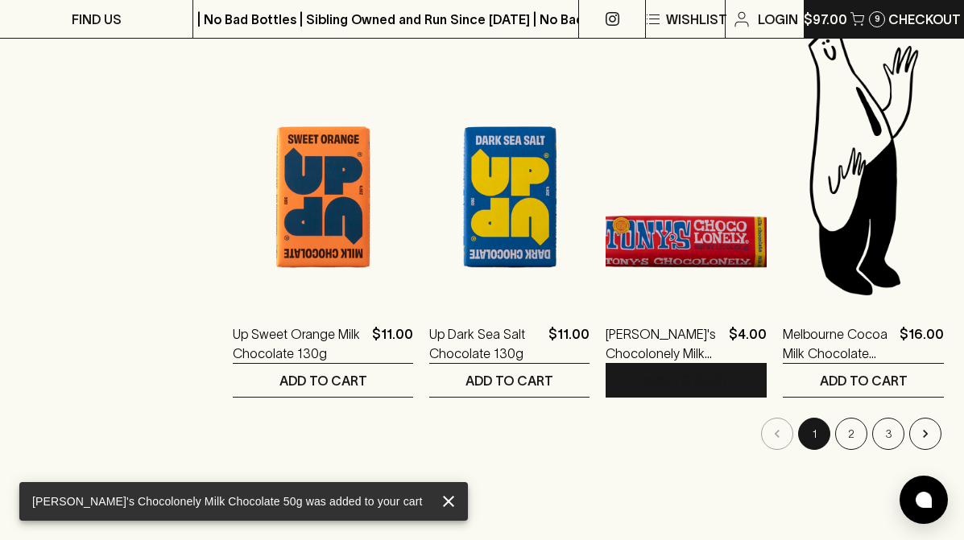
click at [828, 15] on p "$97.00" at bounding box center [825, 19] width 43 height 19
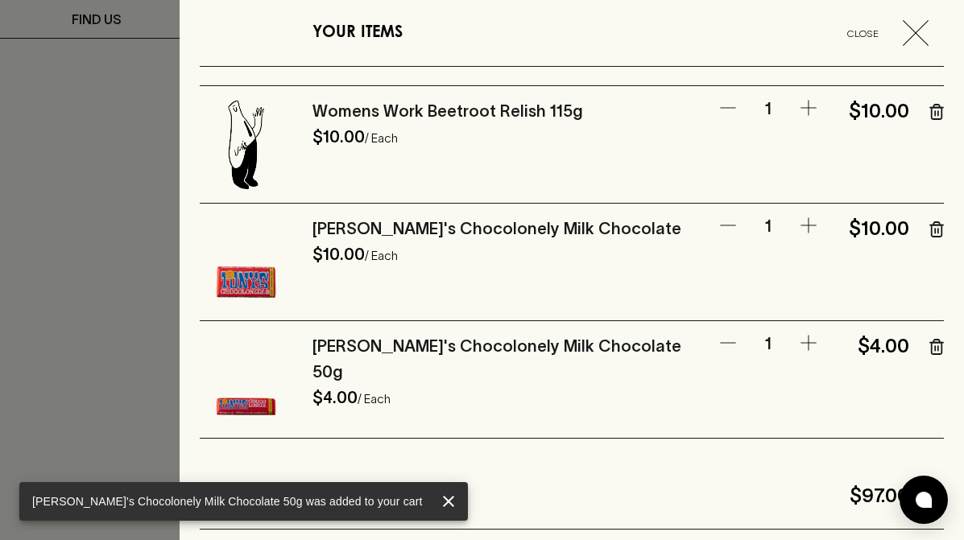
scroll to position [687, 0]
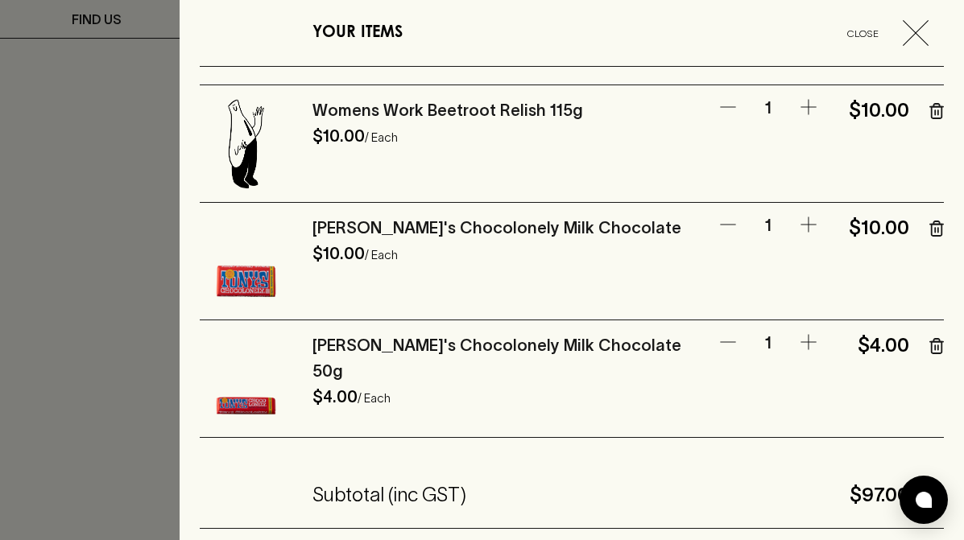
click at [935, 228] on icon "button" at bounding box center [935, 230] width 0 height 4
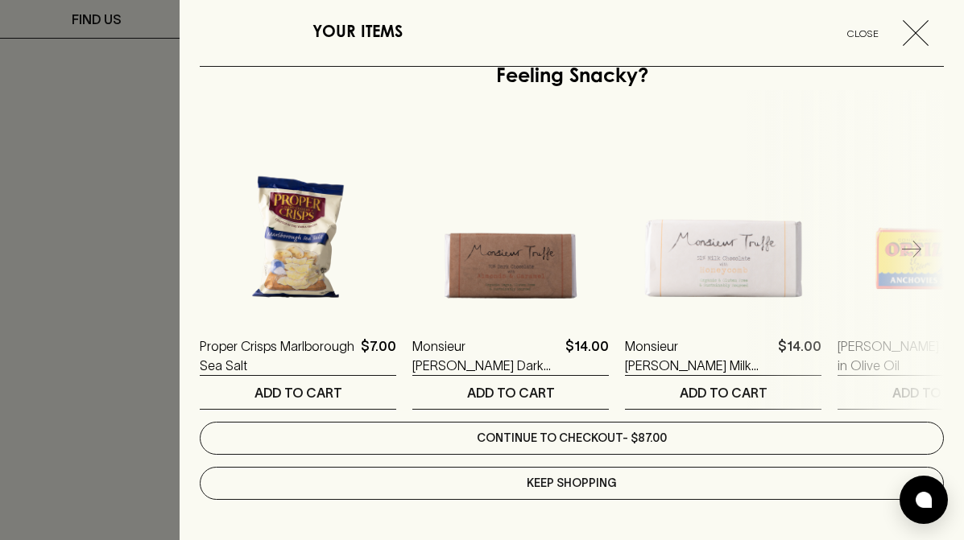
scroll to position [1259, 0]
click at [594, 438] on link "Continue to checkout - $87.00" at bounding box center [572, 438] width 744 height 33
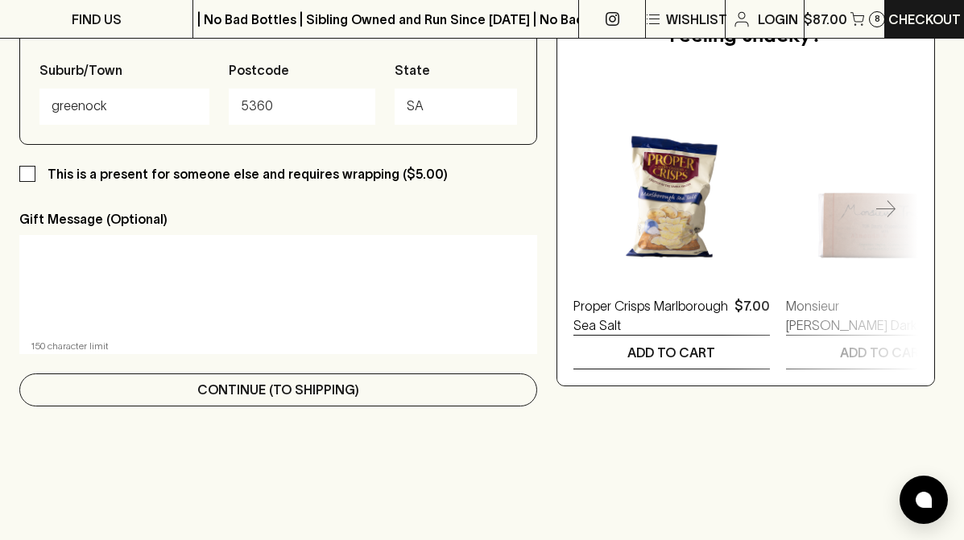
scroll to position [854, 0]
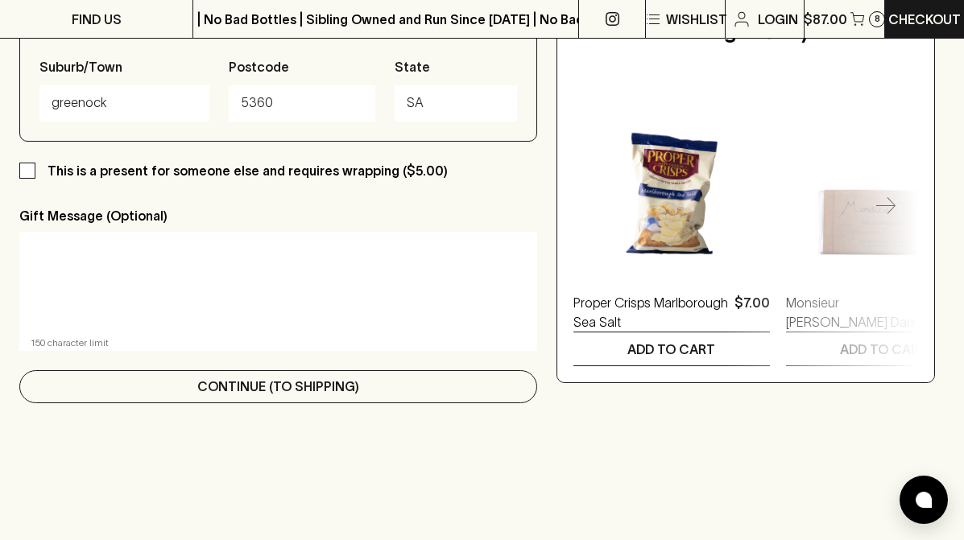
click at [445, 378] on button "Continue (To Shipping)" at bounding box center [278, 386] width 518 height 33
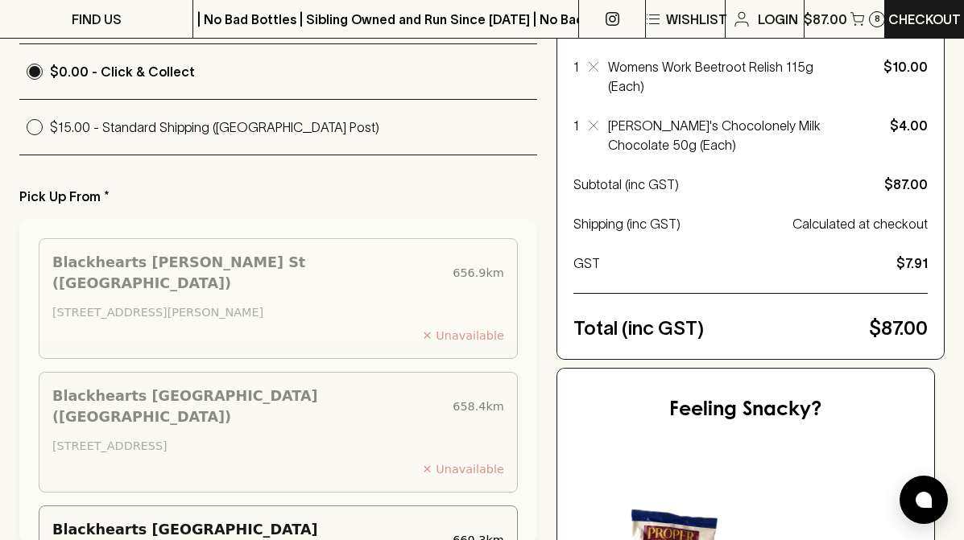
scroll to position [479, 0]
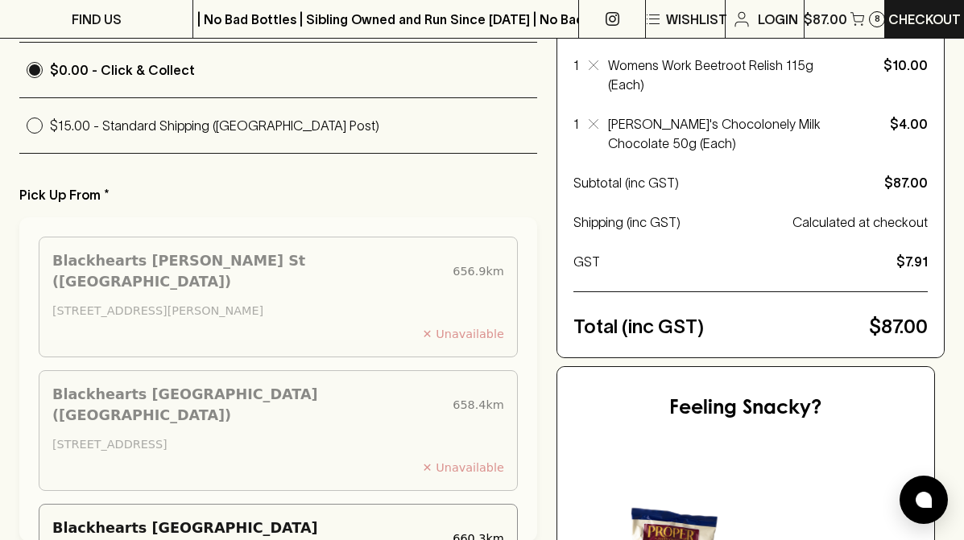
click at [353, 120] on p "$15.00 - Standard Shipping (Australia Post)" at bounding box center [293, 125] width 487 height 19
click at [50, 120] on input "$15.00 - Standard Shipping (Australia Post)" at bounding box center [34, 125] width 31 height 31
radio input "true"
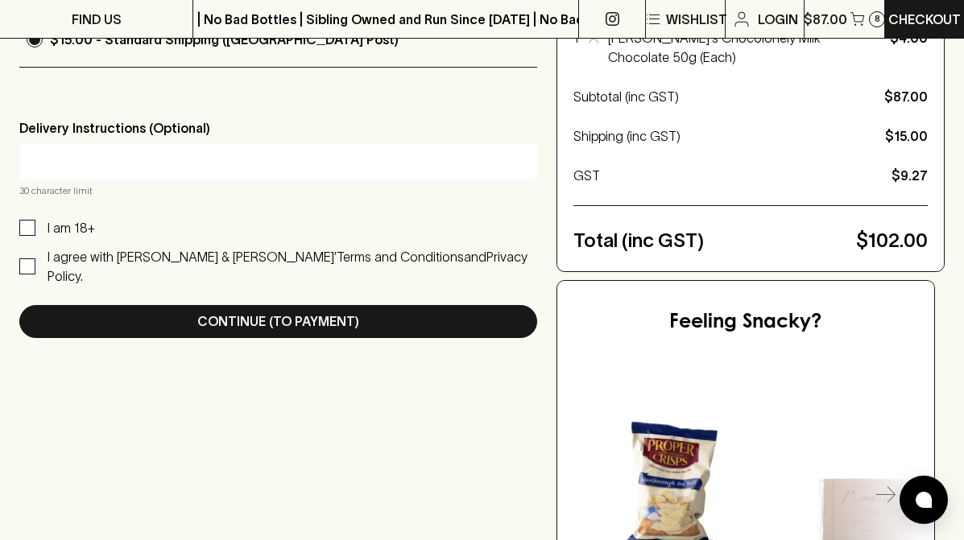
scroll to position [566, 0]
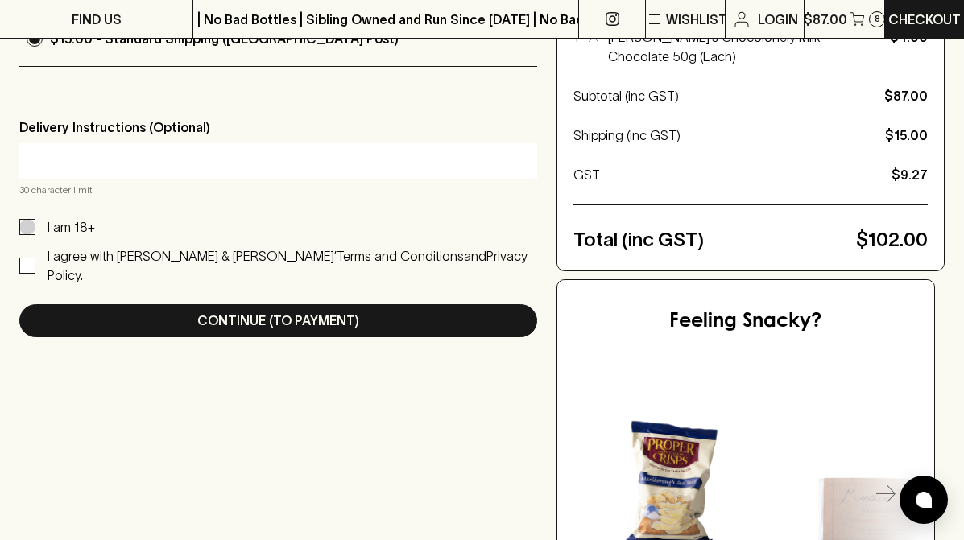
click at [27, 225] on input "I am 18+" at bounding box center [27, 227] width 16 height 16
checkbox input "true"
click at [29, 258] on input "I agree with Blackhearts & Sparrows’ Terms and Conditions and Privacy Policy." at bounding box center [27, 266] width 16 height 16
checkbox input "true"
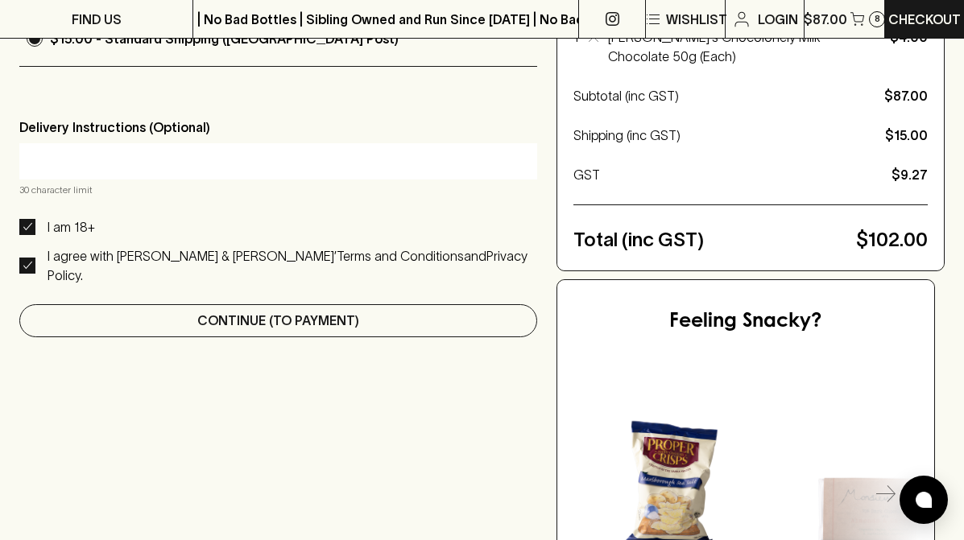
click at [383, 304] on button "Continue (To Payment)" at bounding box center [278, 320] width 518 height 33
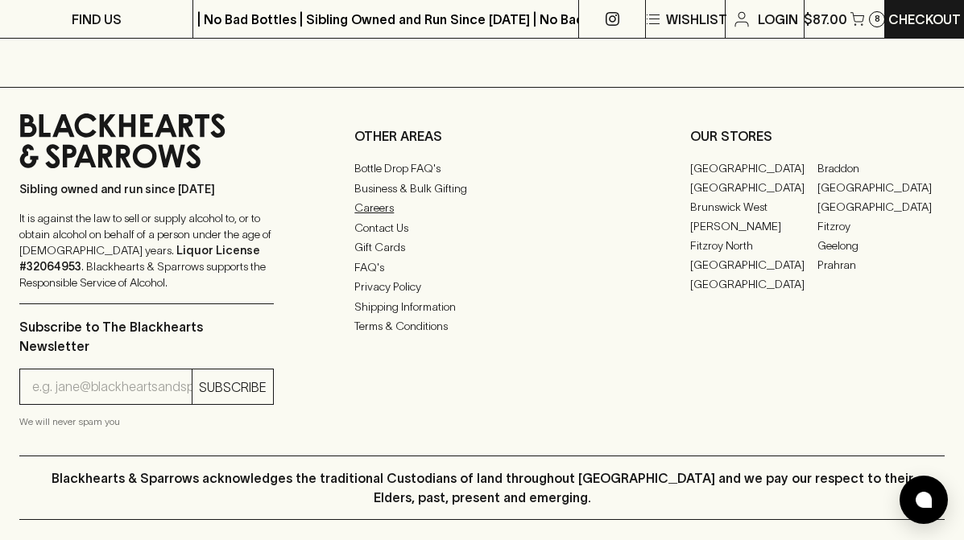
scroll to position [1532, 0]
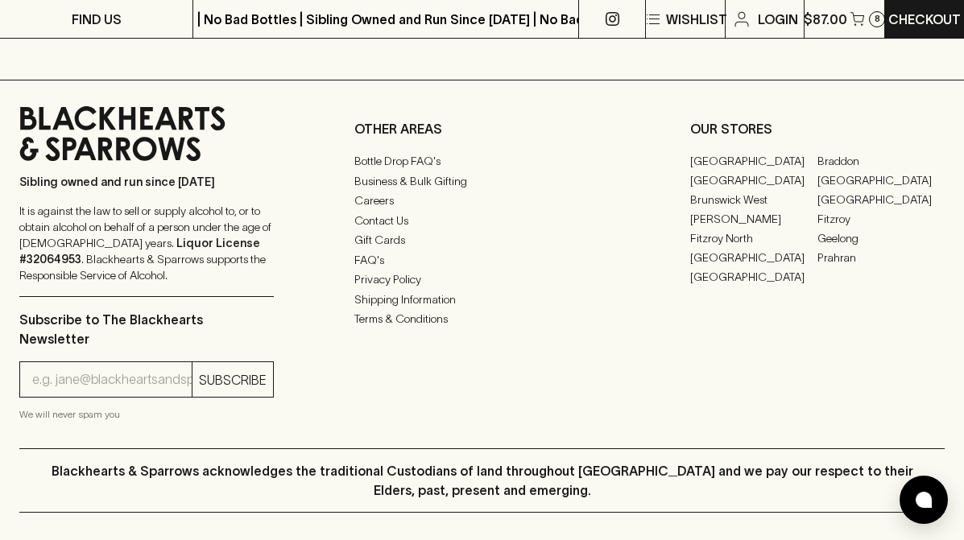
click at [139, 367] on input "email" at bounding box center [111, 380] width 159 height 26
type input "taylor.rya2@gmail.com"
click at [226, 362] on button "SUBSCRIBE" at bounding box center [232, 379] width 81 height 35
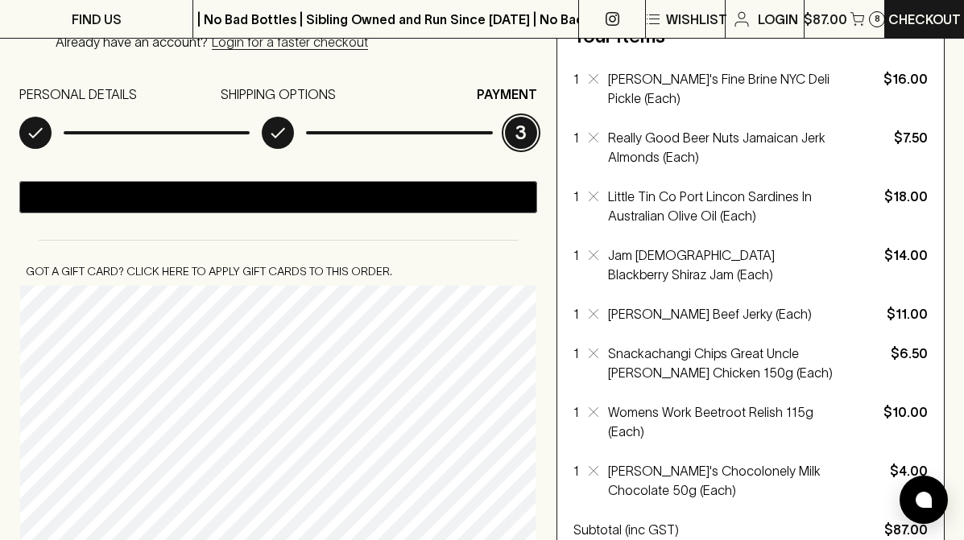
scroll to position [128, 0]
